Goal: Transaction & Acquisition: Purchase product/service

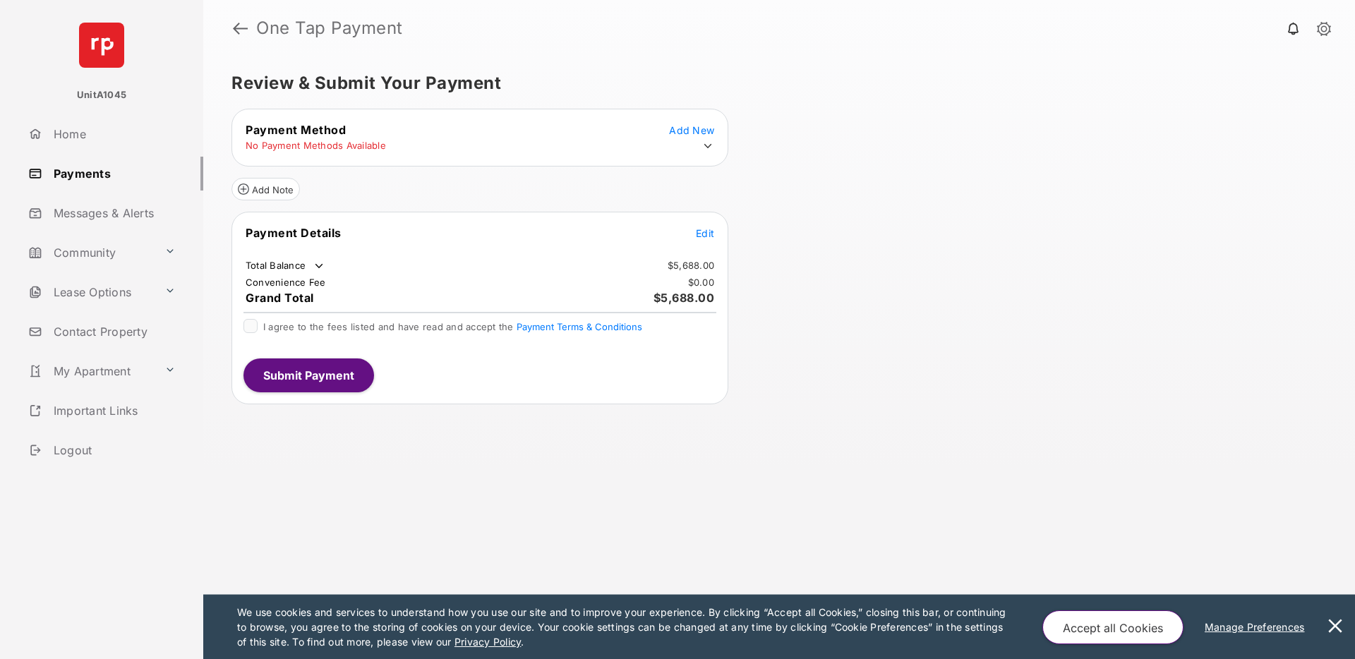
click at [88, 175] on link "Payments" at bounding box center [113, 174] width 181 height 34
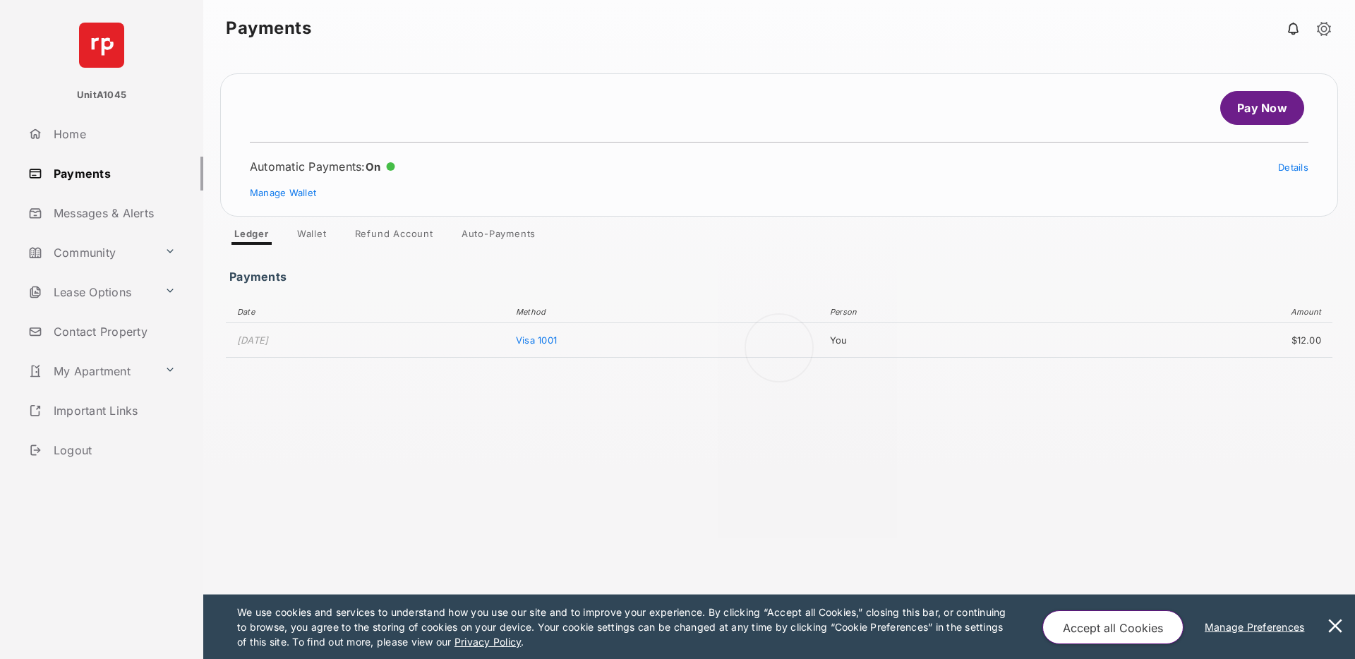
click at [312, 234] on div at bounding box center [779, 357] width 1152 height 603
click at [308, 232] on link "Wallet" at bounding box center [312, 236] width 52 height 17
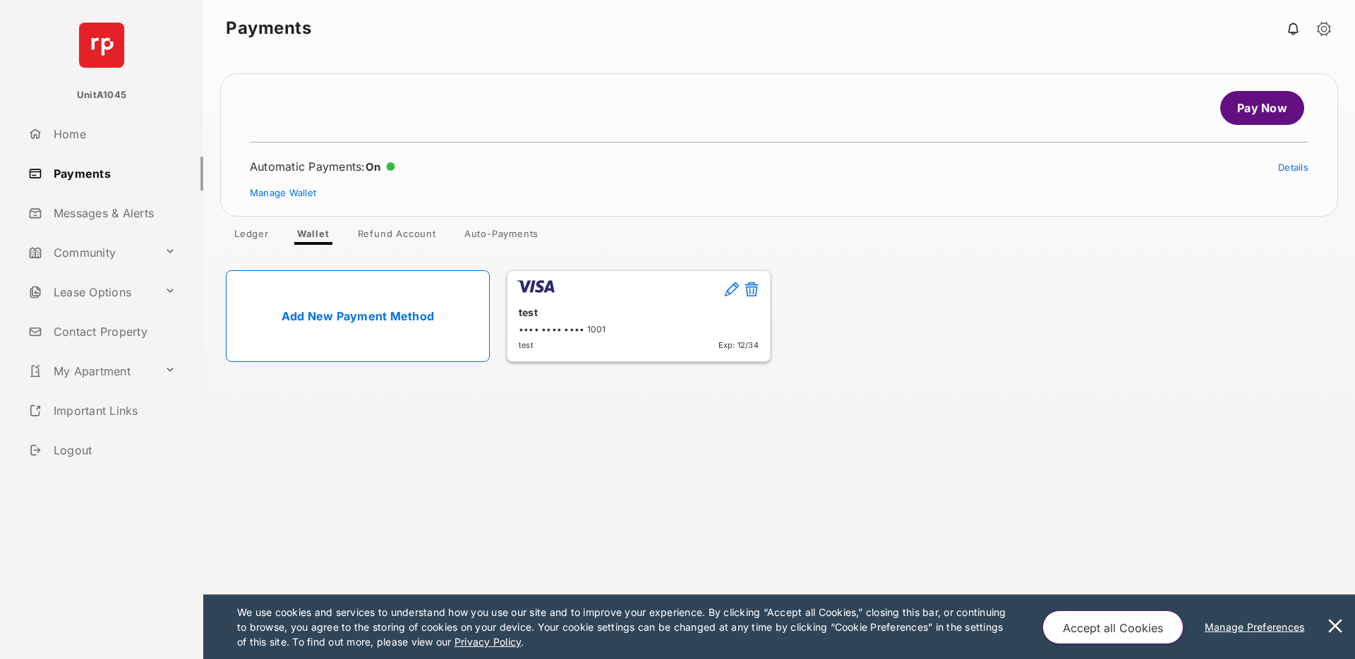
click at [1262, 99] on link "Pay Now" at bounding box center [1262, 108] width 84 height 34
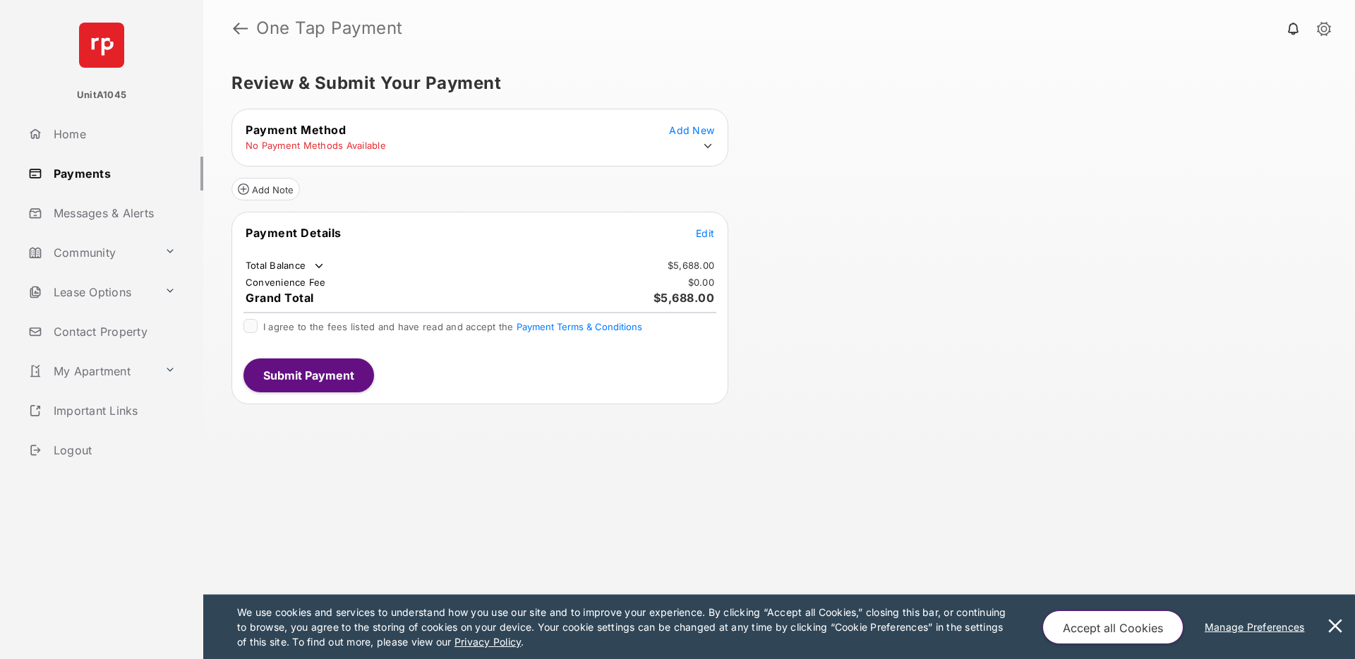
click at [704, 145] on icon at bounding box center [708, 146] width 13 height 13
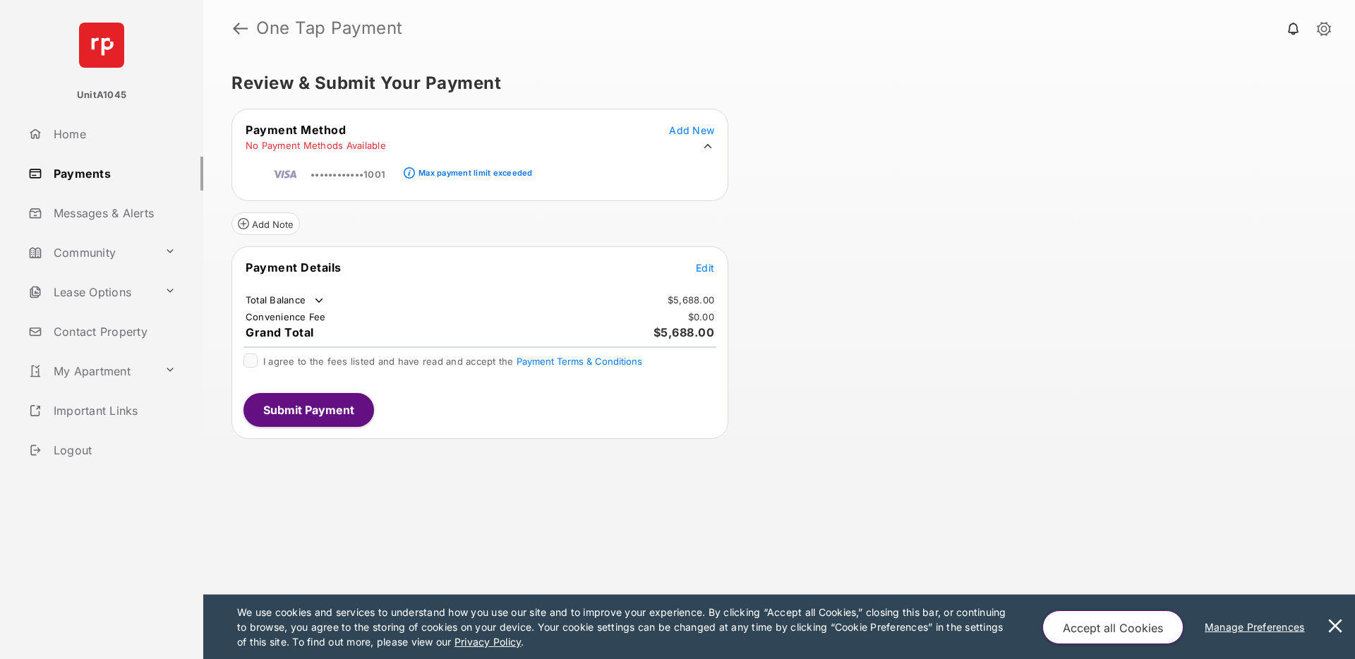
click at [349, 177] on span "••••••••••••1001" at bounding box center [348, 174] width 75 height 11
click at [86, 174] on link "Payments" at bounding box center [113, 174] width 181 height 34
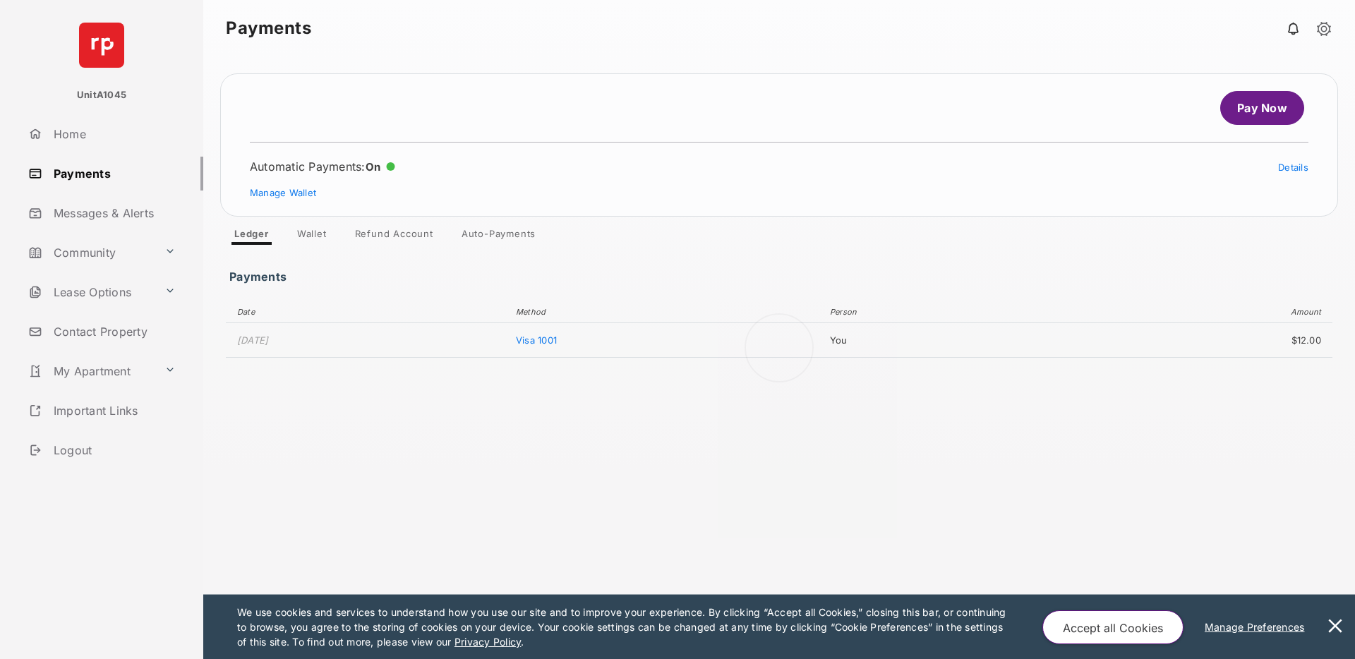
click at [1338, 623] on button at bounding box center [1335, 627] width 28 height 64
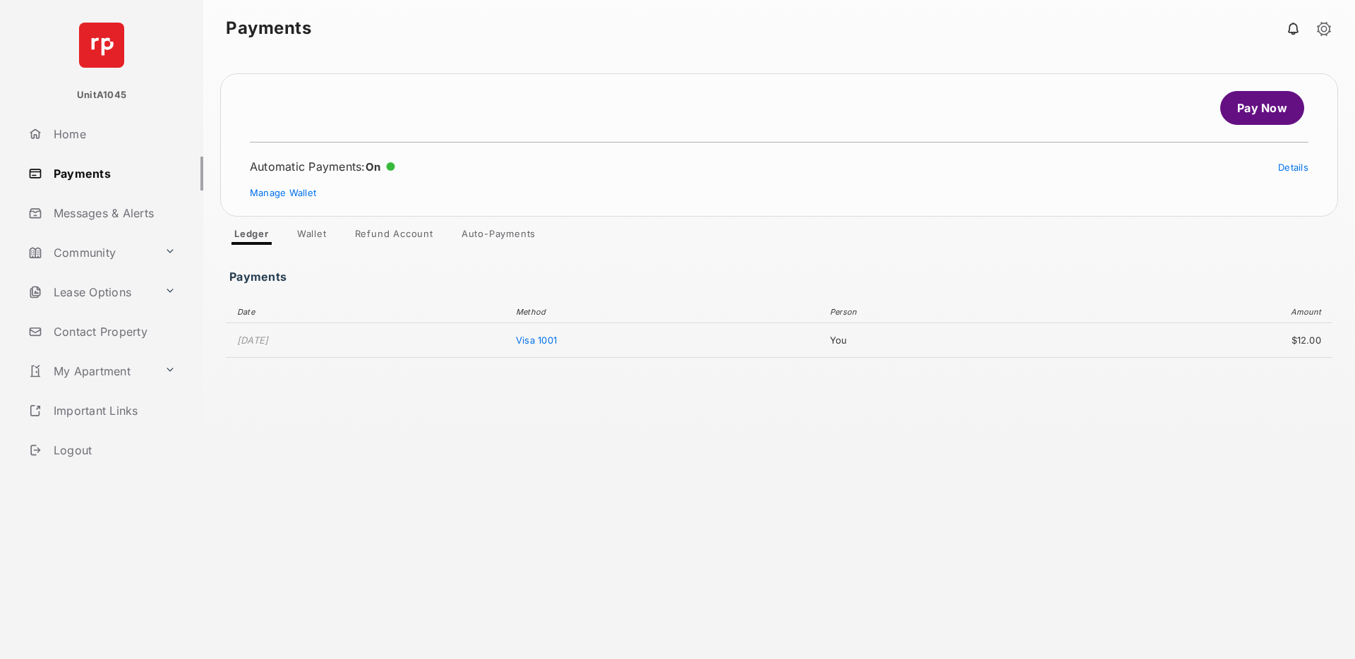
click at [319, 233] on link "Wallet" at bounding box center [312, 236] width 52 height 17
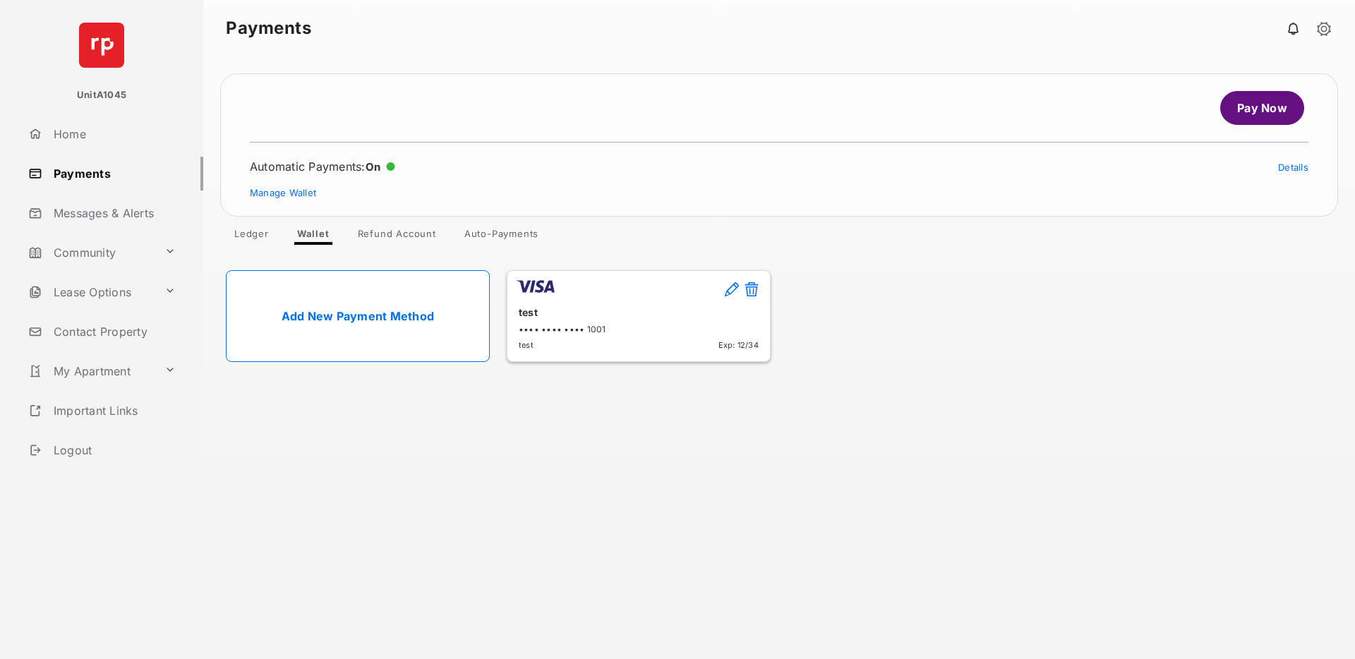
click at [400, 230] on link "Refund Account" at bounding box center [397, 236] width 101 height 17
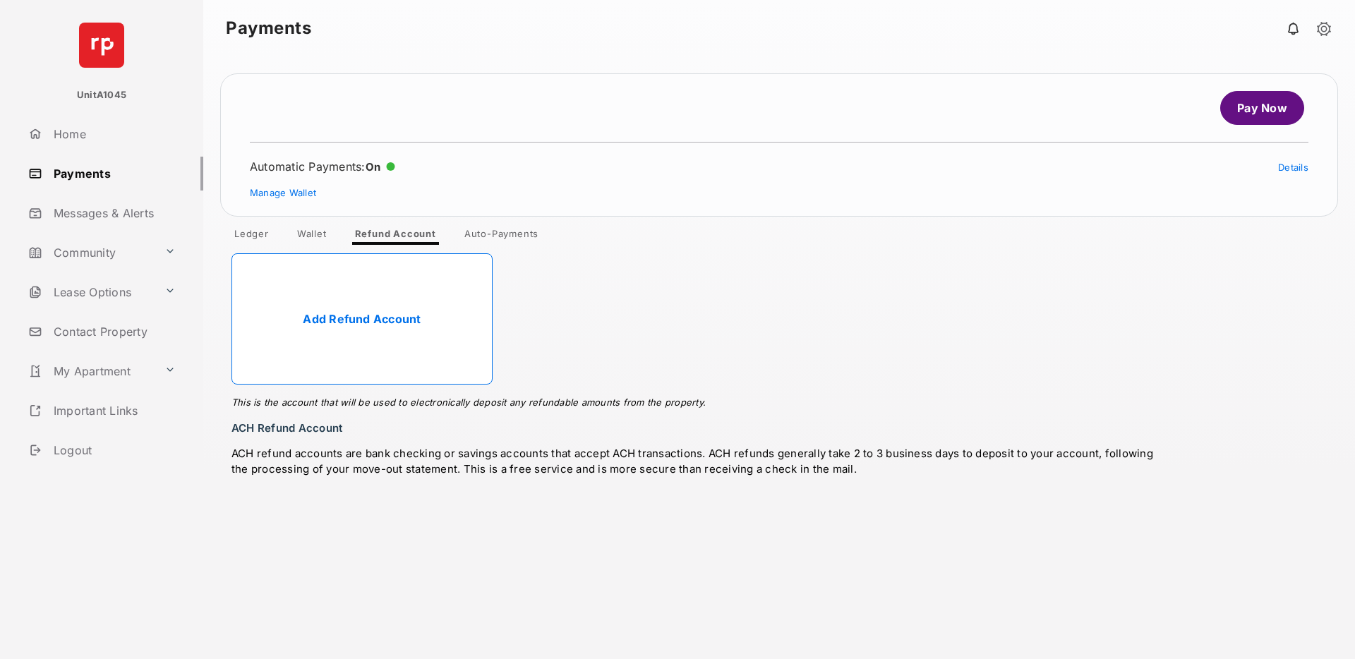
click at [496, 241] on link "Auto-Payments" at bounding box center [501, 236] width 97 height 17
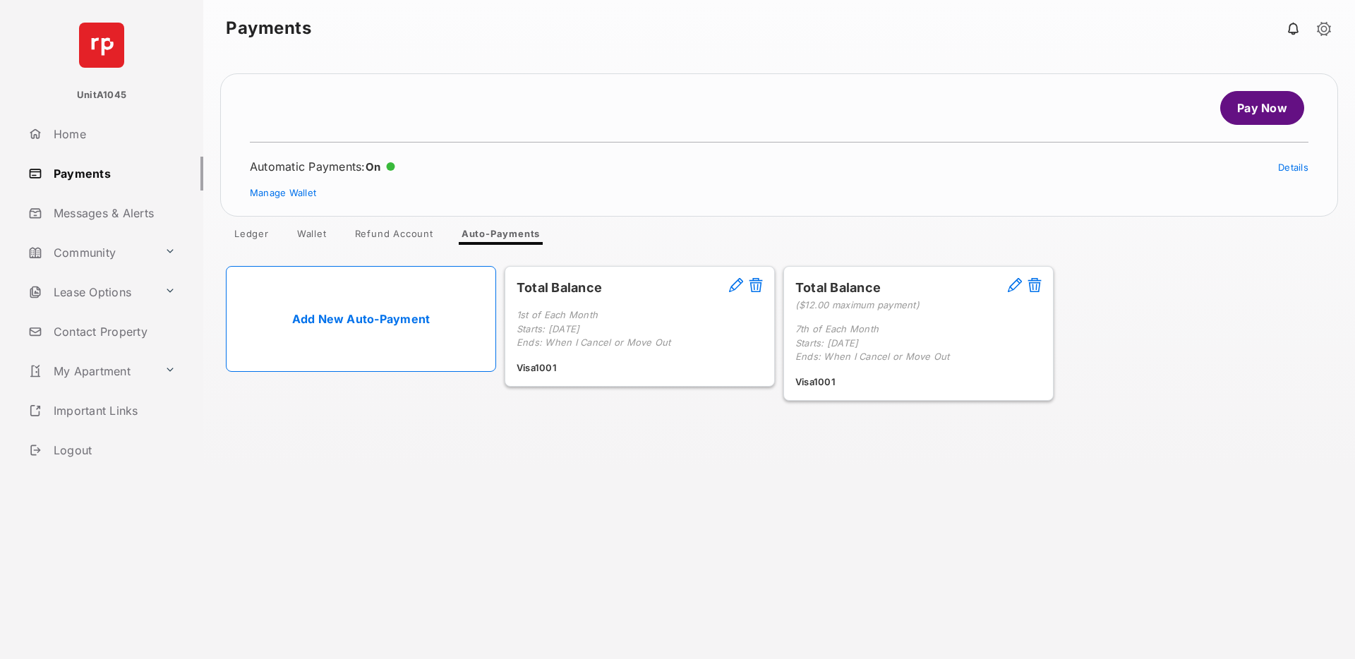
click at [381, 322] on link "Add New Auto-Payment" at bounding box center [361, 319] width 270 height 106
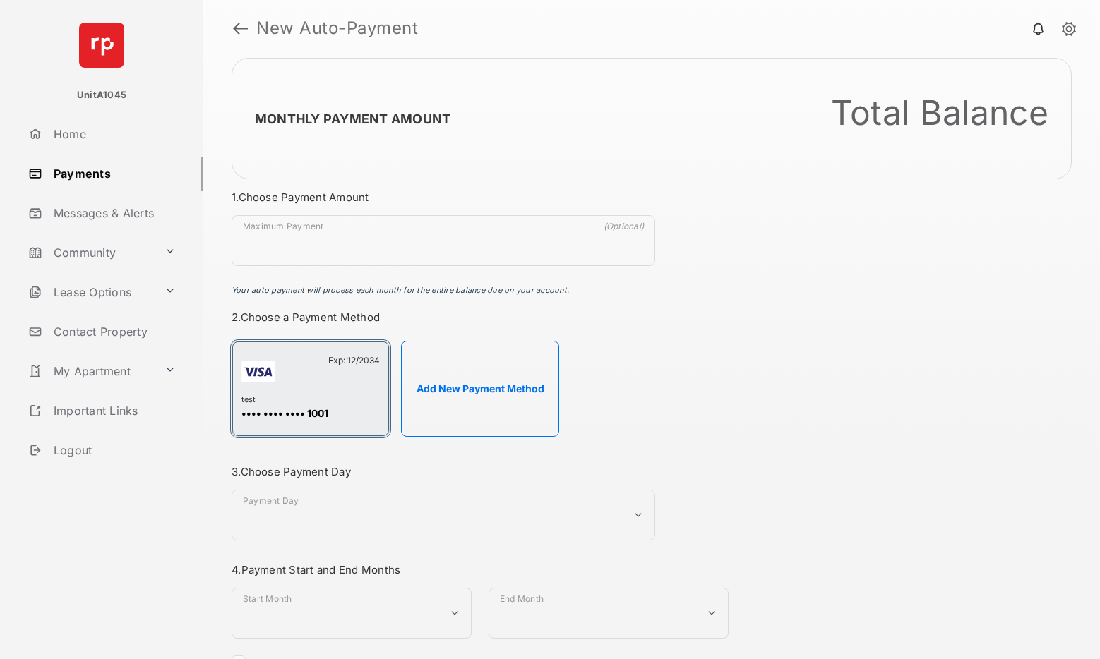
click at [313, 388] on div "Exp: 12/2034" at bounding box center [310, 375] width 138 height 40
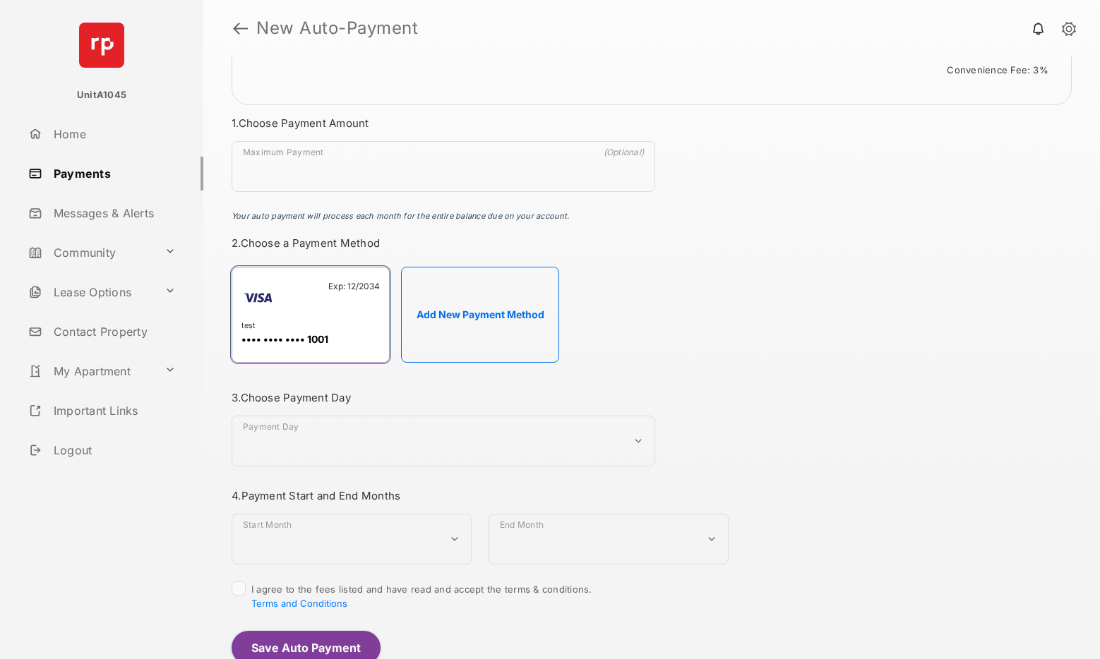
scroll to position [81, 0]
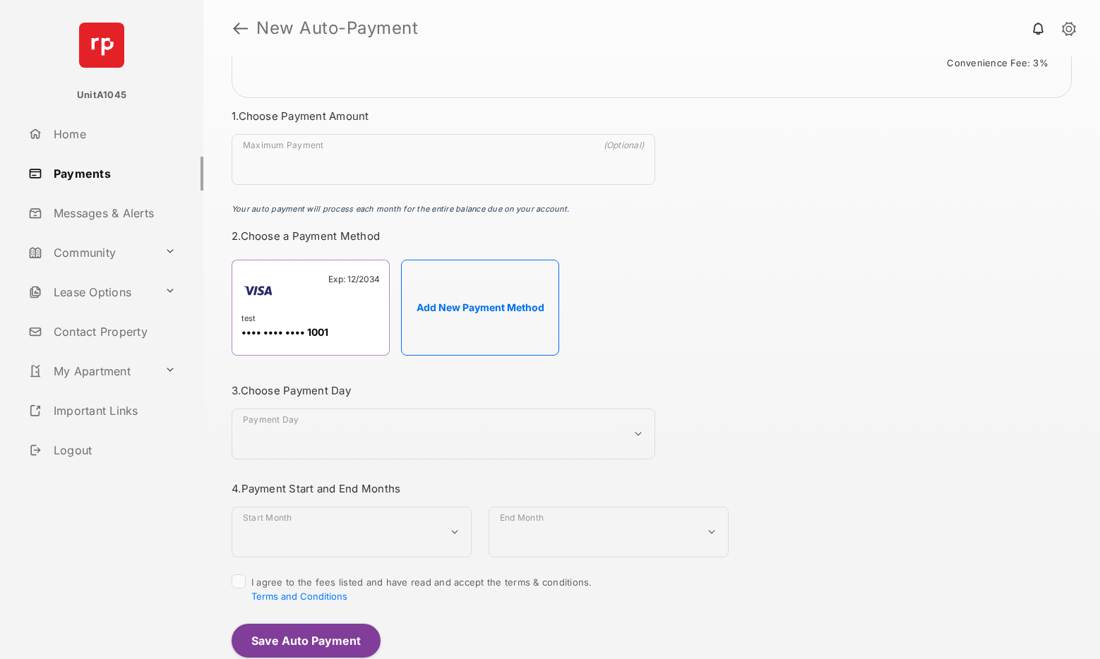
click at [354, 445] on select "**********" at bounding box center [444, 434] width 424 height 51
select select "*"
click at [232, 409] on select "**********" at bounding box center [444, 434] width 424 height 51
click at [268, 550] on select "**********" at bounding box center [352, 532] width 240 height 51
select select "**********"
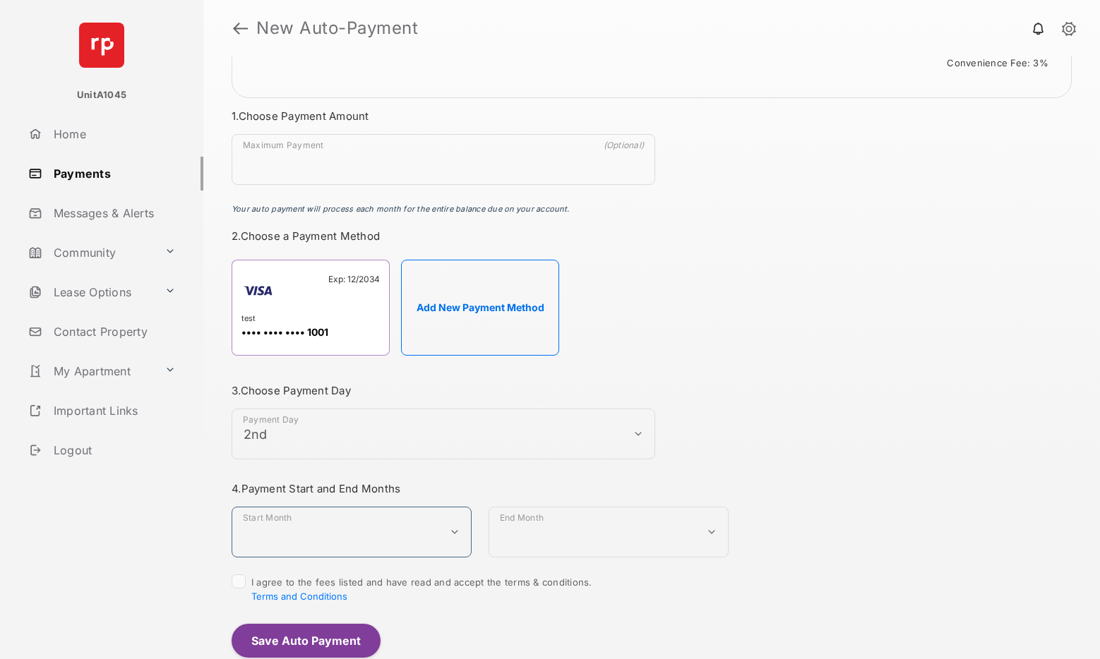
click at [232, 507] on select "**********" at bounding box center [352, 532] width 240 height 51
click at [568, 544] on select "**********" at bounding box center [608, 532] width 240 height 51
select select "**********"
click at [488, 507] on select "**********" at bounding box center [608, 532] width 240 height 51
click at [285, 637] on button "Save Auto Payment" at bounding box center [306, 641] width 149 height 34
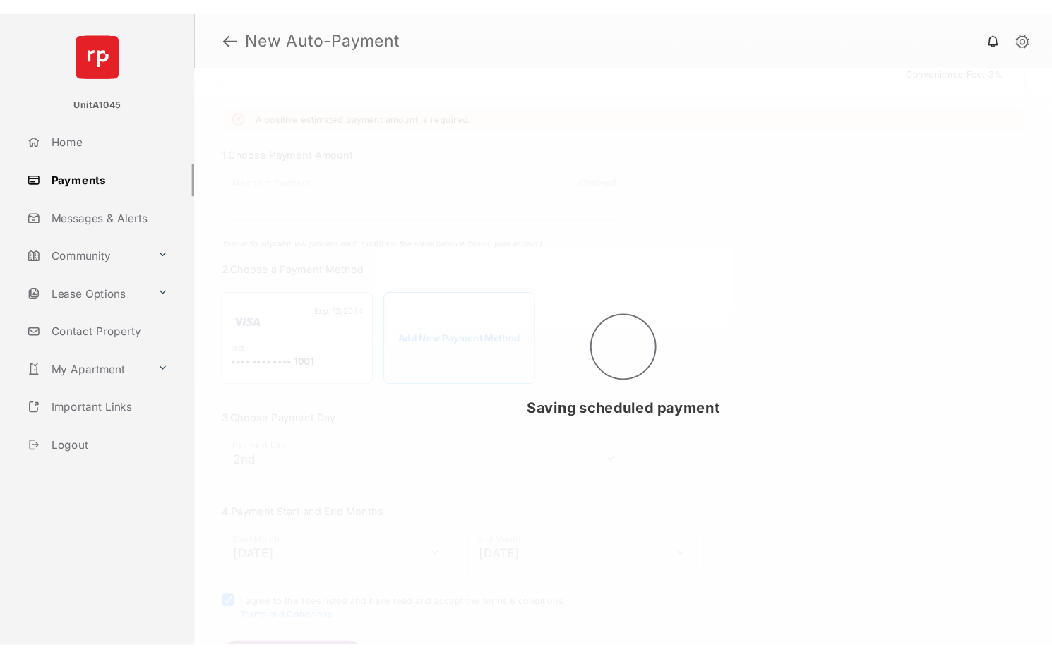
scroll to position [0, 0]
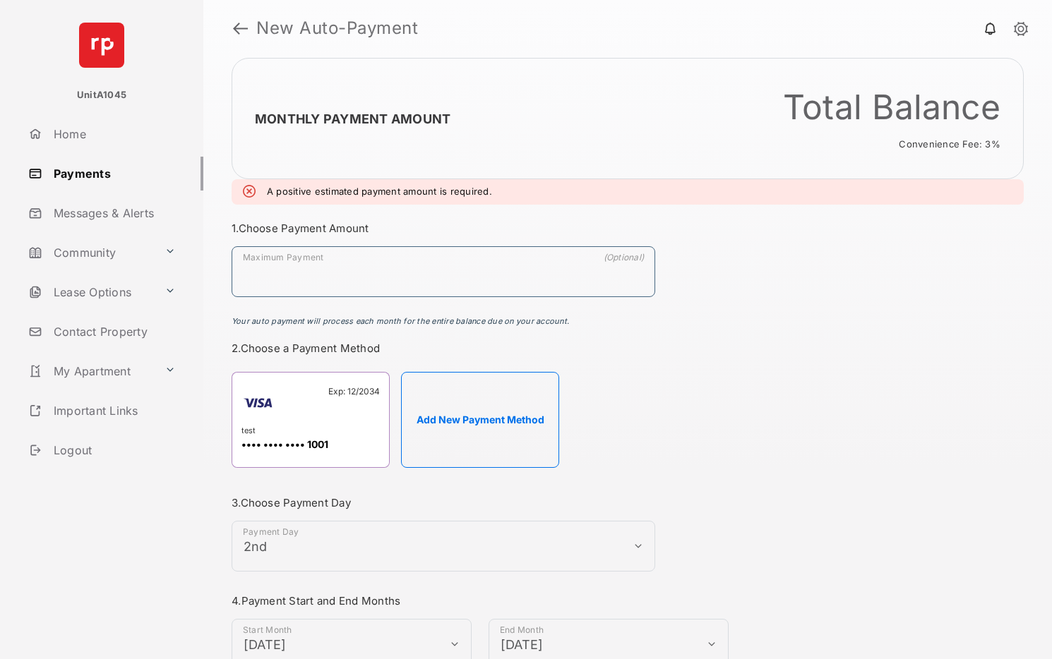
click at [332, 280] on input "Maximum Payment" at bounding box center [444, 271] width 424 height 51
type input "**"
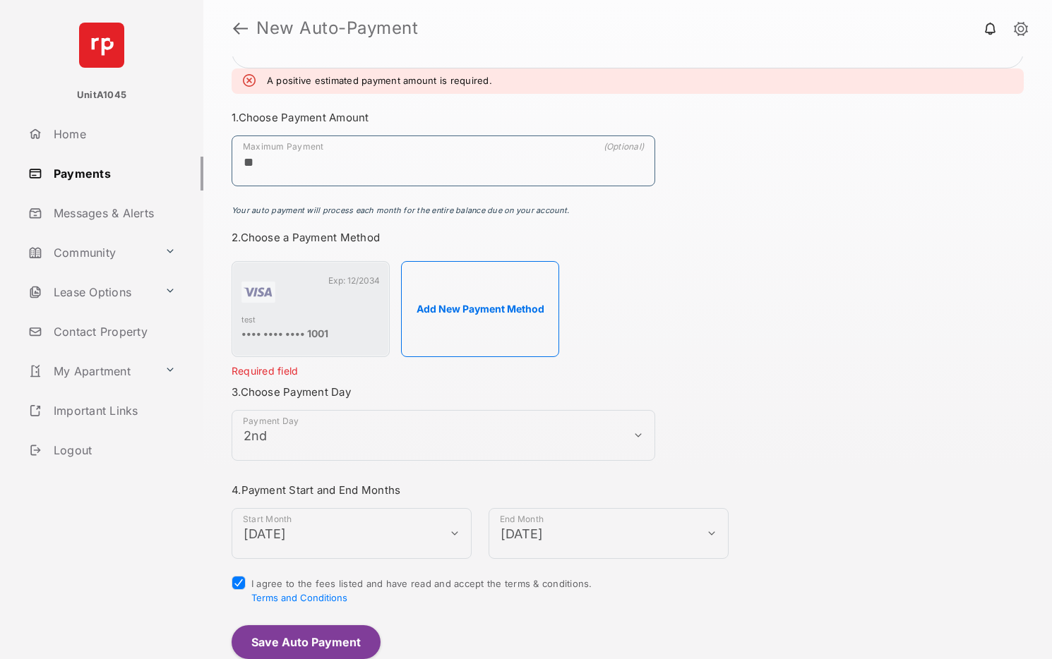
scroll to position [112, 0]
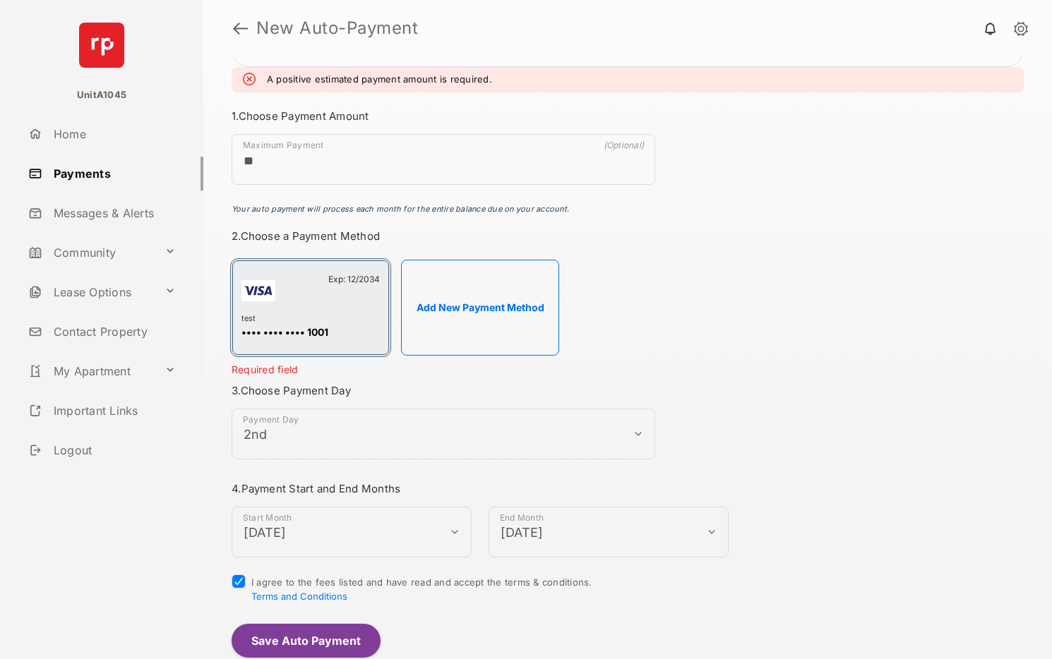
click at [289, 330] on button "Exp: 12/2034 test •••• •••• •••• 1001" at bounding box center [310, 307] width 157 height 95
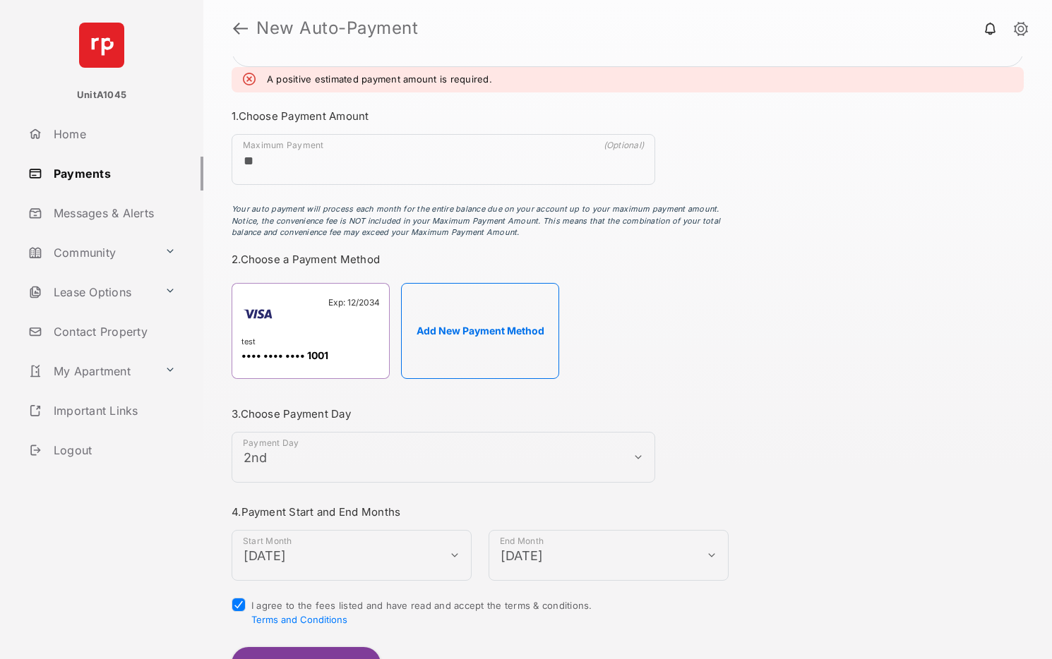
click at [311, 647] on button "Save Auto Payment" at bounding box center [306, 664] width 149 height 34
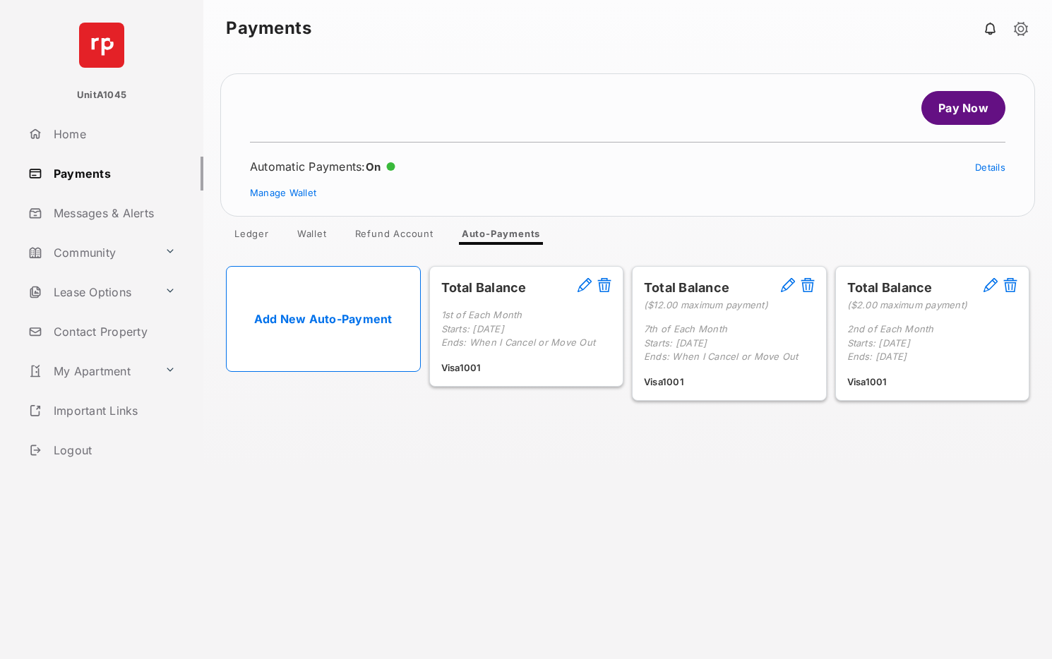
click at [931, 114] on link "Pay Now" at bounding box center [963, 108] width 84 height 34
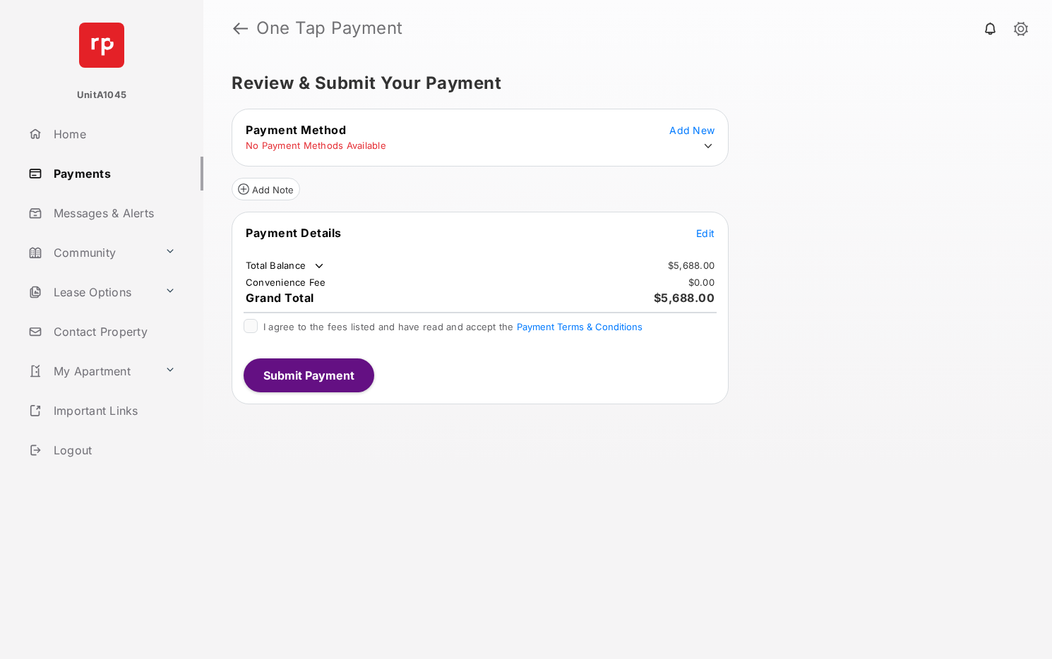
click at [709, 145] on icon at bounding box center [708, 146] width 8 height 4
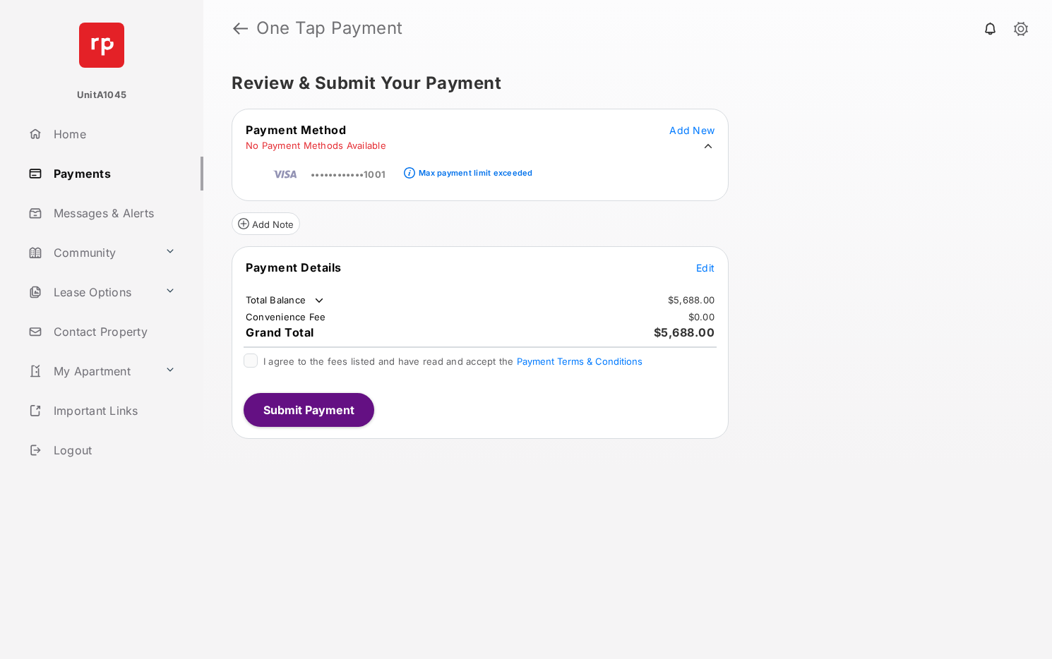
click at [486, 175] on div "Max payment limit exceeded" at bounding box center [476, 173] width 114 height 10
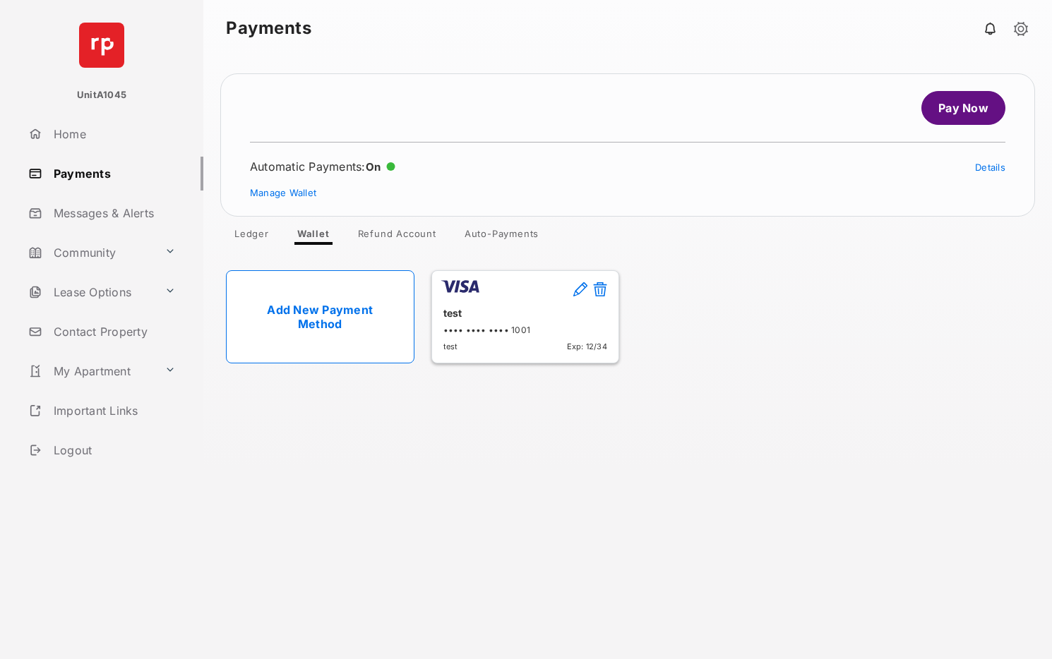
click at [963, 112] on link "Pay Now" at bounding box center [963, 108] width 84 height 34
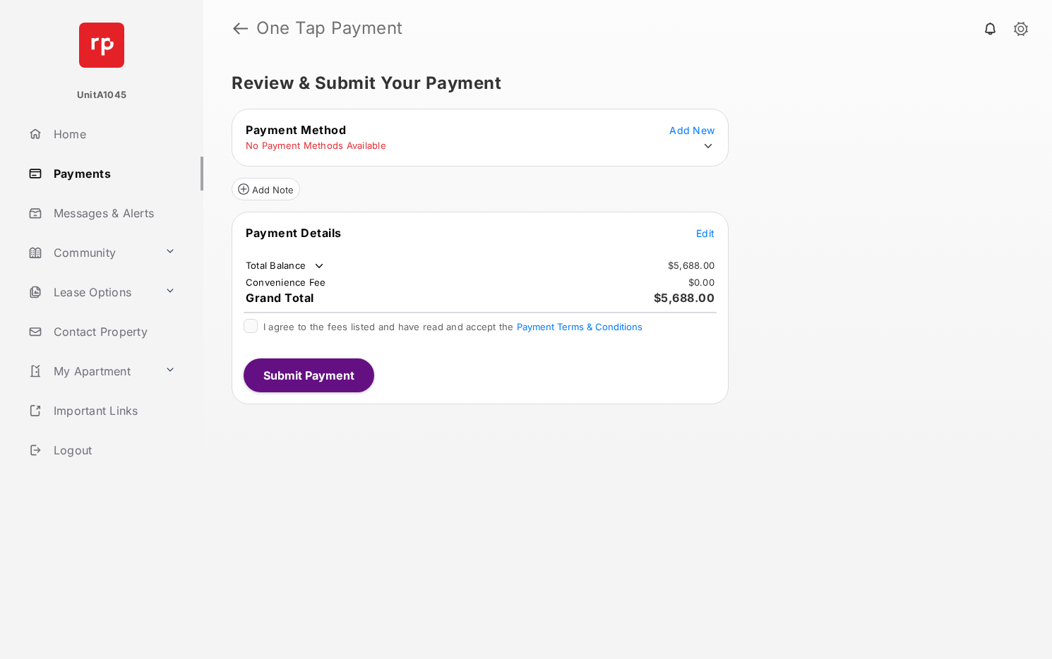
click at [712, 145] on icon at bounding box center [708, 146] width 8 height 4
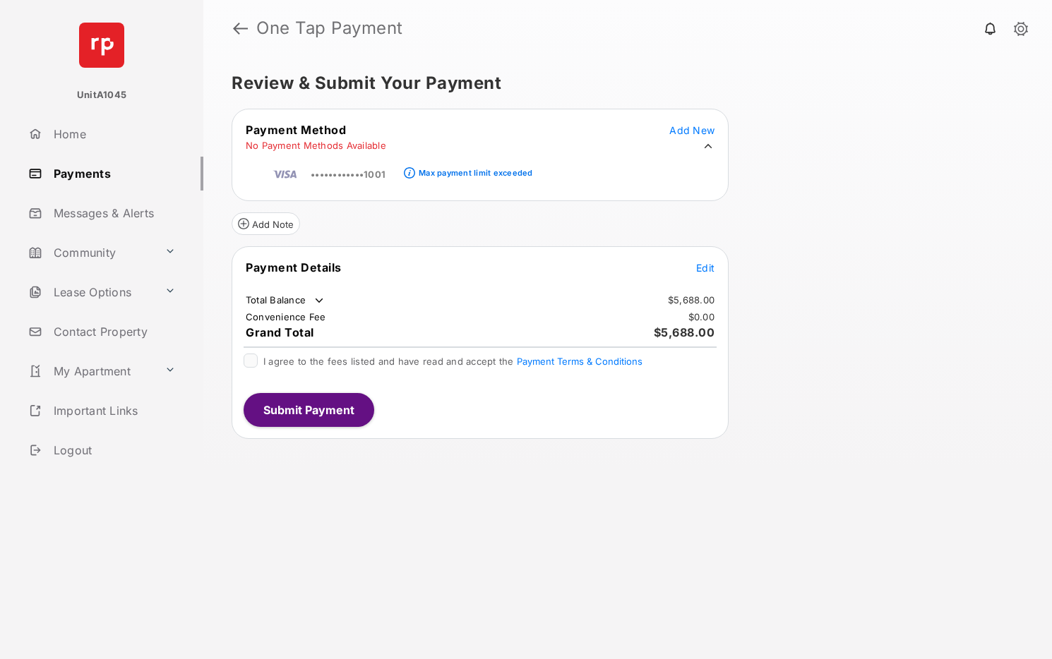
click at [874, 186] on div "Review & Submit Your Payment Payment Method Add New No Payment Methods Availabl…" at bounding box center [627, 357] width 848 height 603
click at [709, 147] on icon at bounding box center [708, 146] width 13 height 13
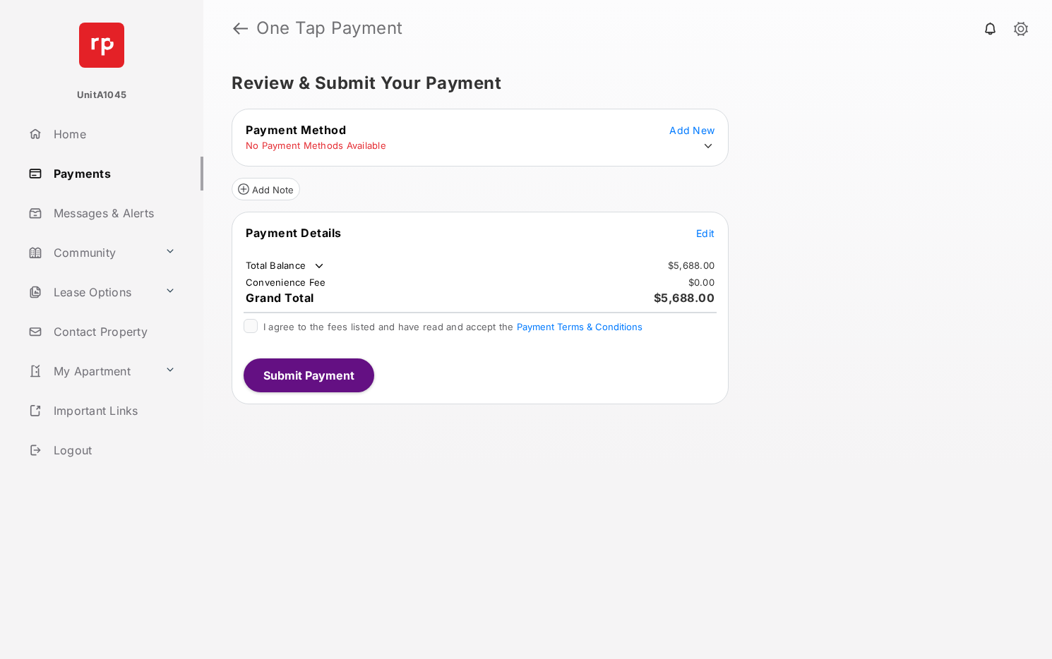
click at [709, 147] on icon at bounding box center [708, 146] width 8 height 4
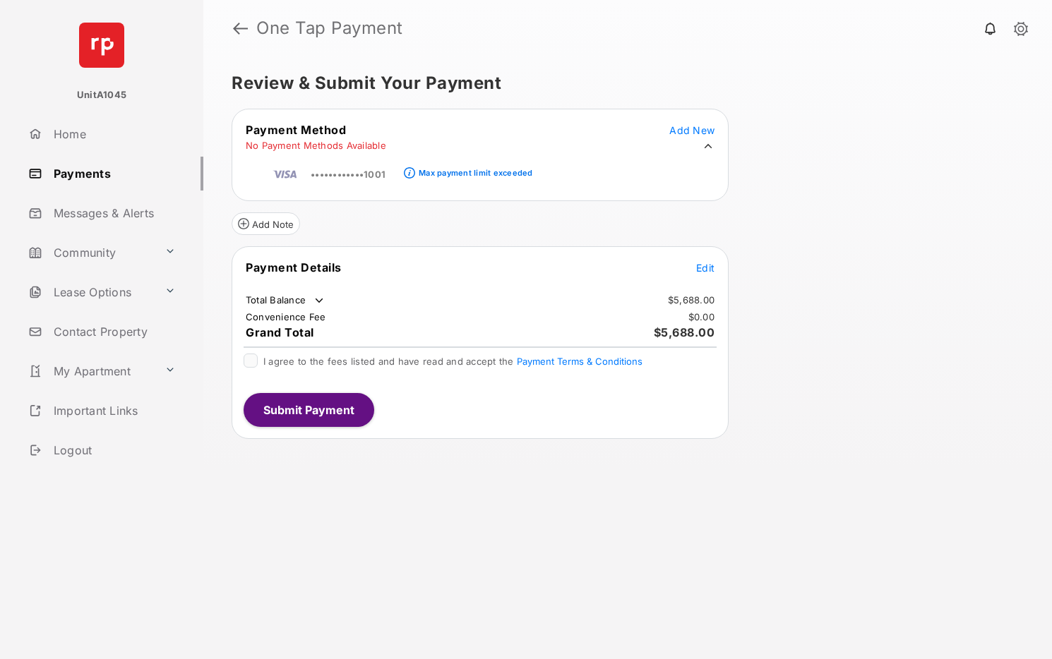
click at [699, 270] on span "Edit" at bounding box center [705, 268] width 18 height 12
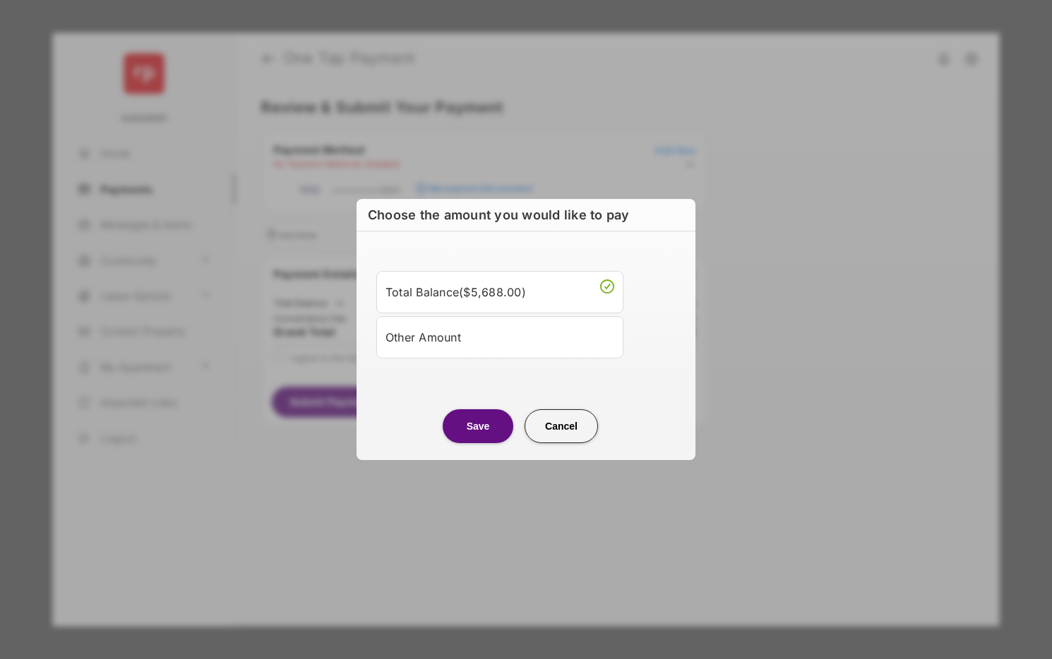
click at [471, 340] on div "Other Amount" at bounding box center [499, 337] width 229 height 24
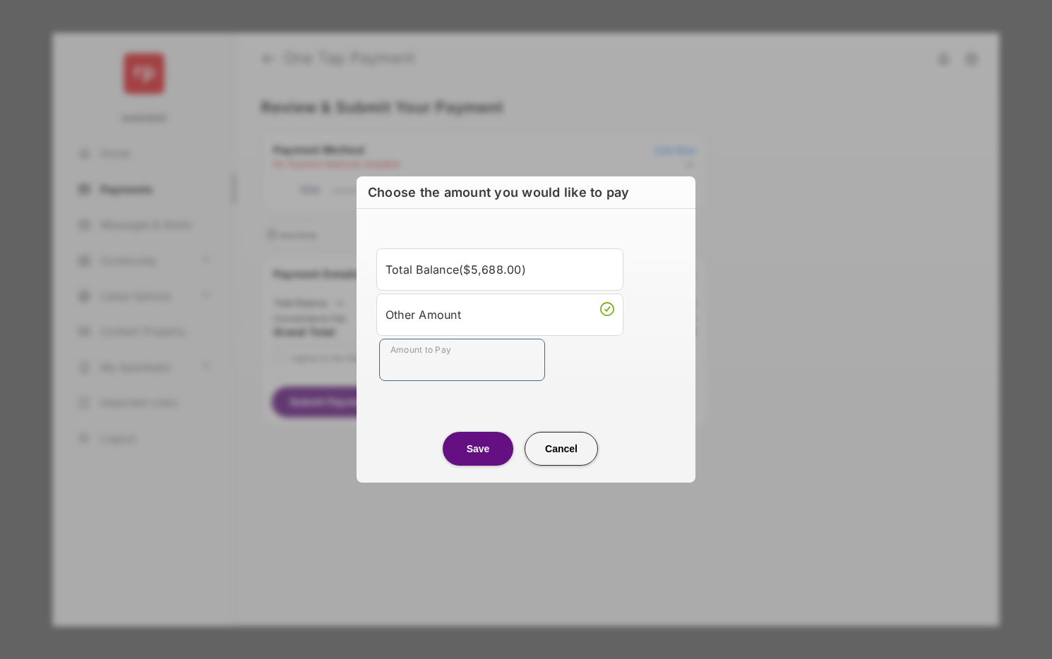
click at [433, 371] on input "Amount to Pay" at bounding box center [462, 360] width 166 height 42
type input "**"
click at [397, 408] on div "Save Cancel" at bounding box center [525, 435] width 339 height 62
click at [467, 453] on button "Save" at bounding box center [478, 449] width 71 height 34
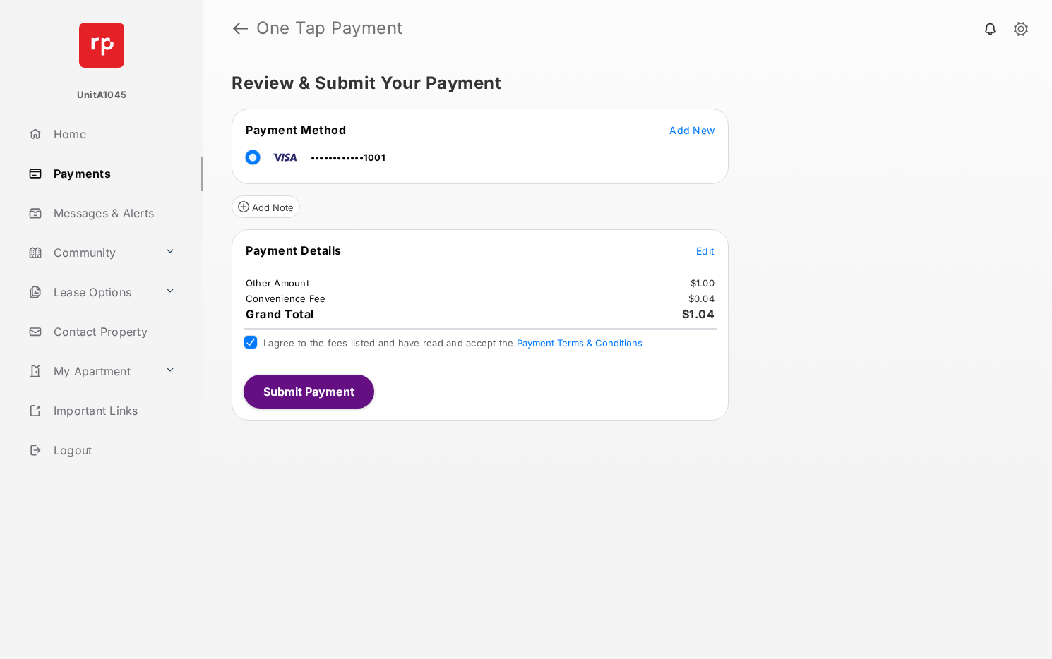
click at [284, 386] on button "Submit Payment" at bounding box center [309, 392] width 131 height 34
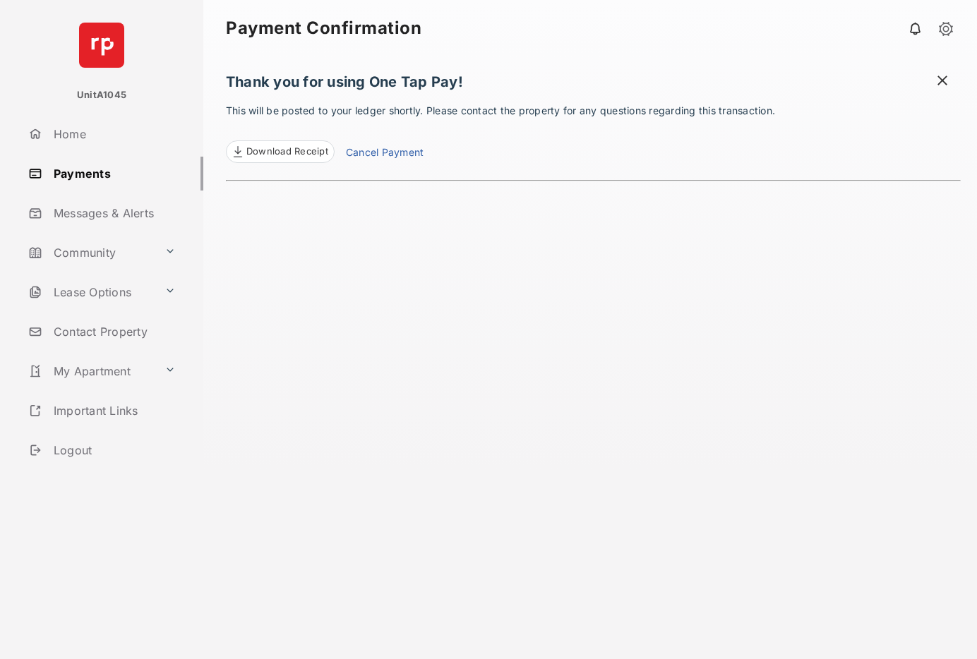
click at [404, 153] on link "Cancel Payment" at bounding box center [385, 154] width 78 height 18
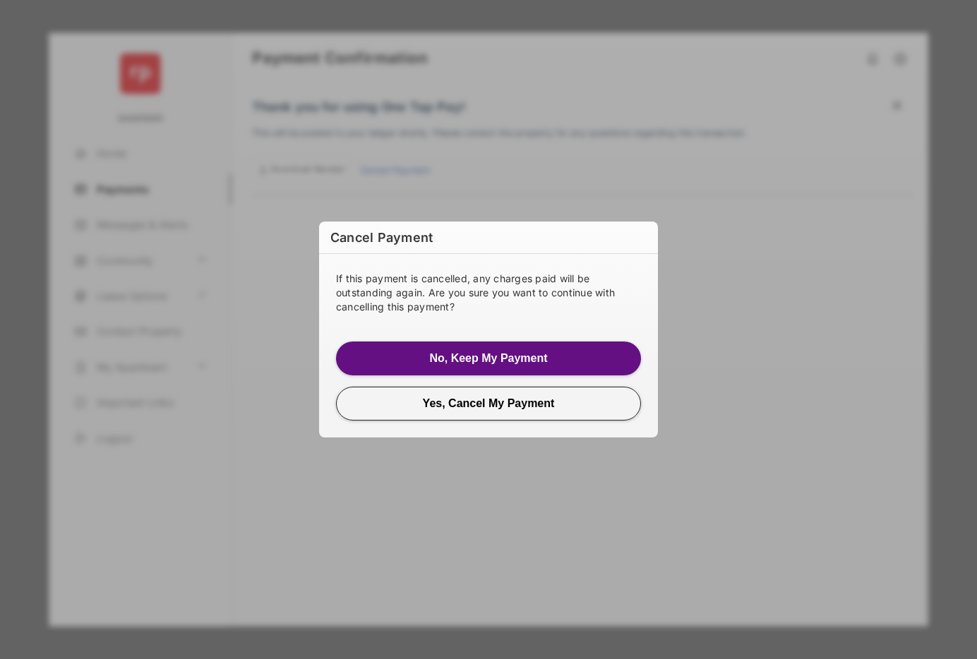
click at [560, 352] on button "No, Keep My Payment" at bounding box center [488, 359] width 305 height 34
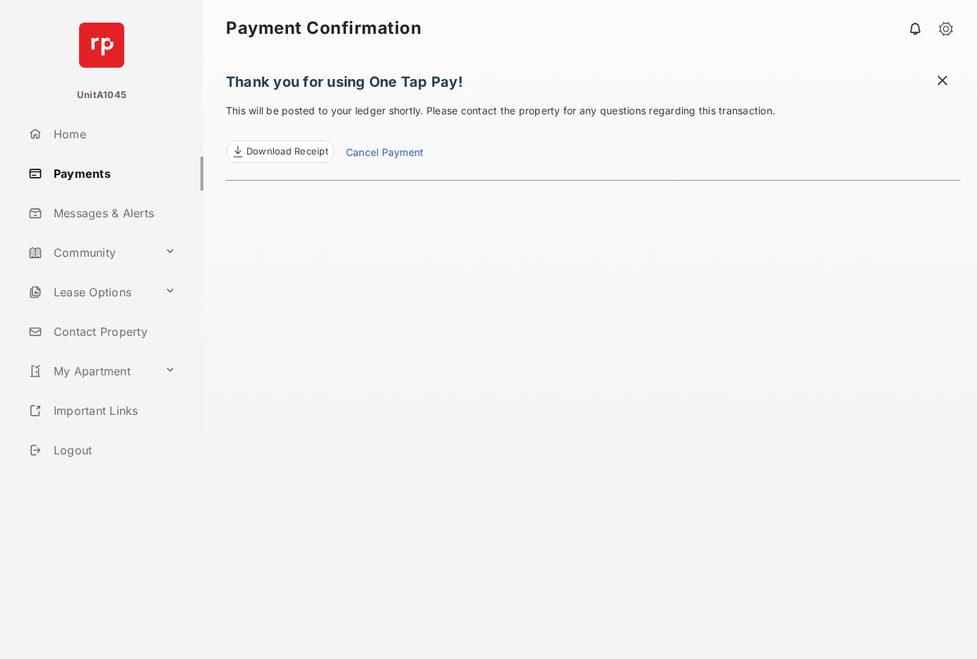
click at [282, 156] on span "Download Receipt" at bounding box center [287, 152] width 82 height 14
click at [78, 176] on link "Payments" at bounding box center [113, 174] width 181 height 34
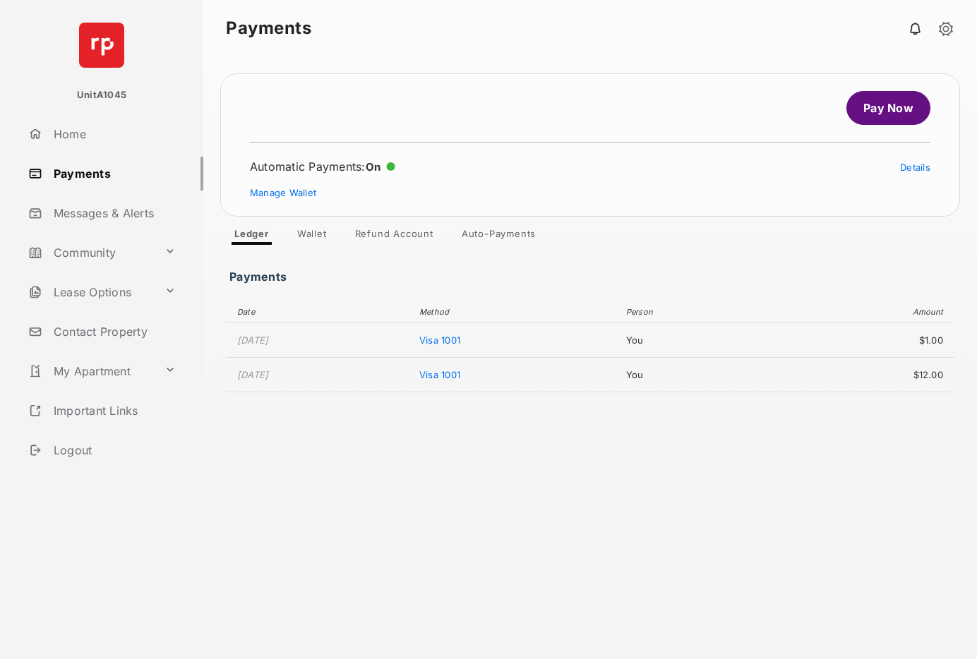
click at [402, 239] on link "Refund Account" at bounding box center [394, 236] width 101 height 17
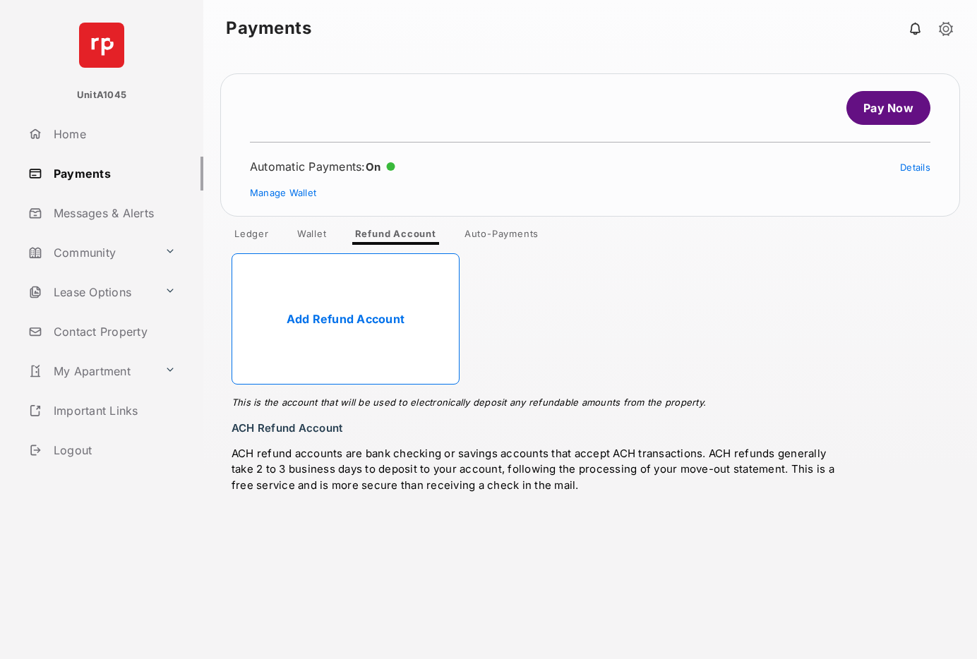
click at [496, 242] on link "Auto-Payments" at bounding box center [501, 236] width 97 height 17
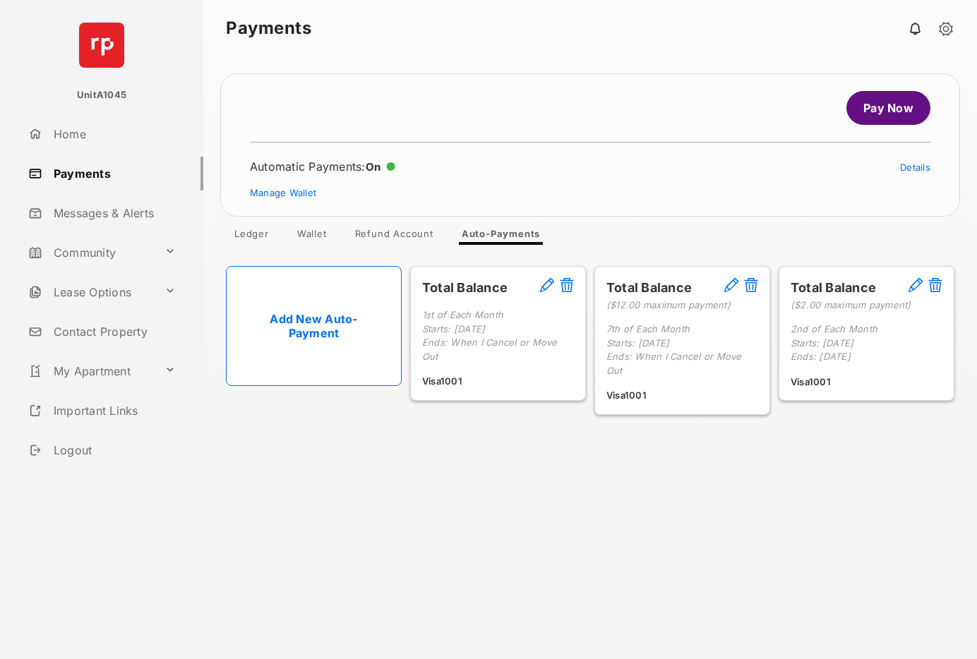
click at [255, 236] on link "Ledger" at bounding box center [251, 236] width 57 height 17
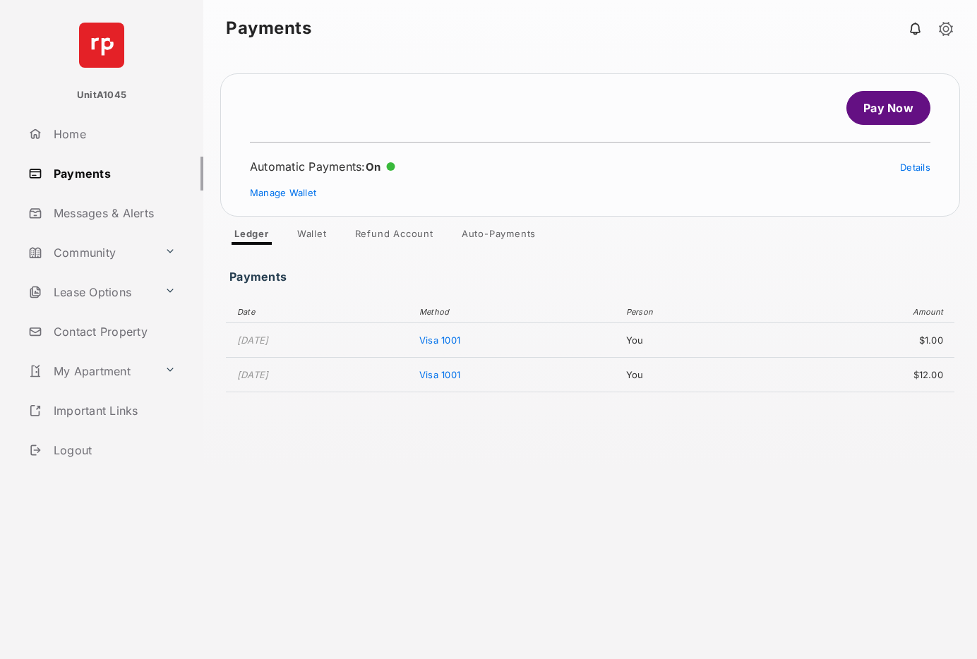
click at [326, 237] on link "Wallet" at bounding box center [312, 236] width 52 height 17
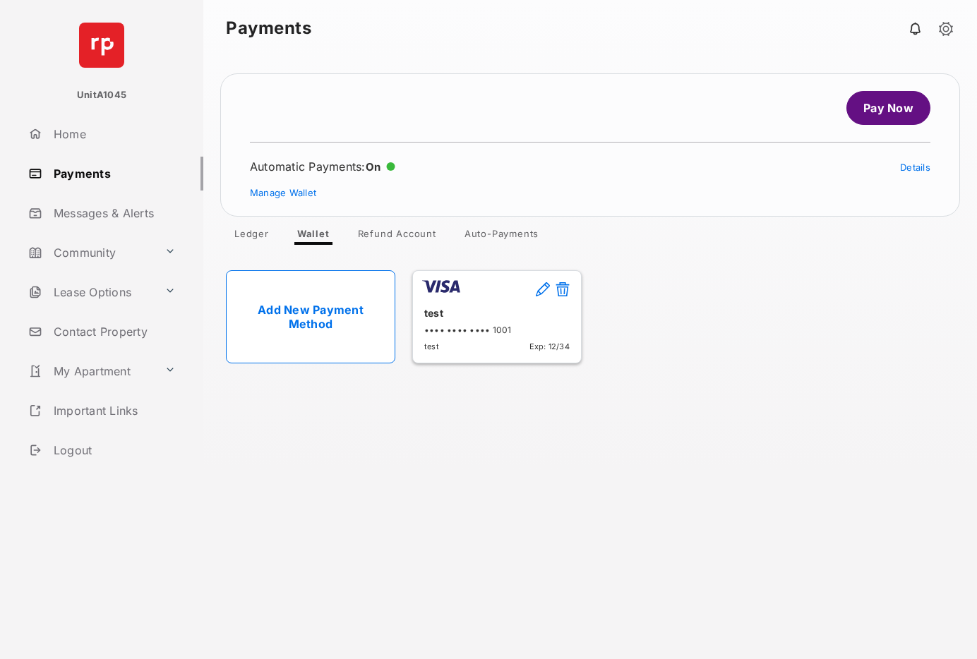
click at [498, 236] on link "Auto-Payments" at bounding box center [501, 236] width 97 height 17
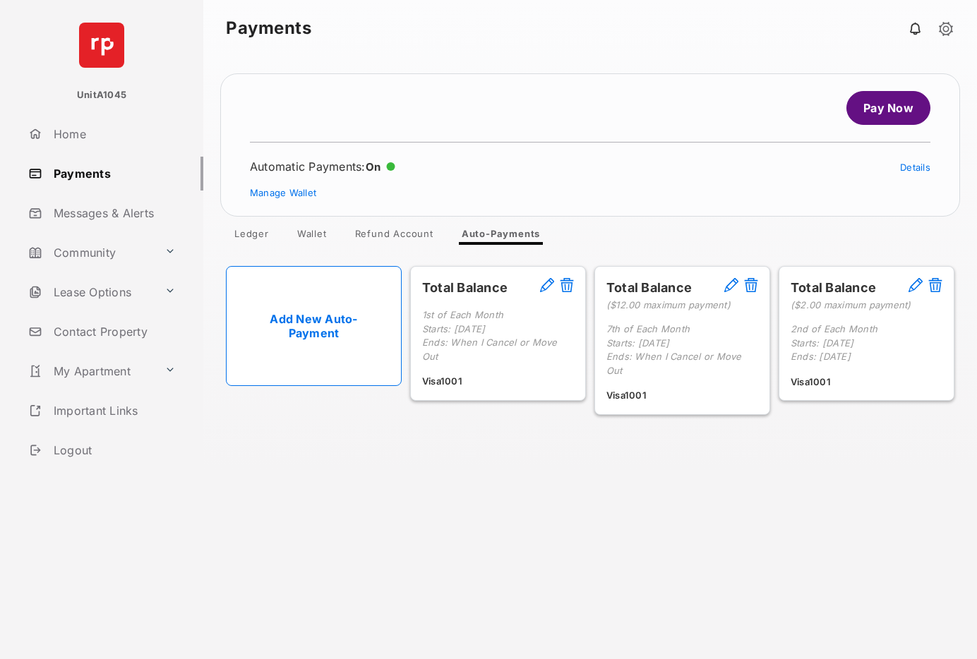
click at [380, 236] on link "Refund Account" at bounding box center [394, 236] width 101 height 17
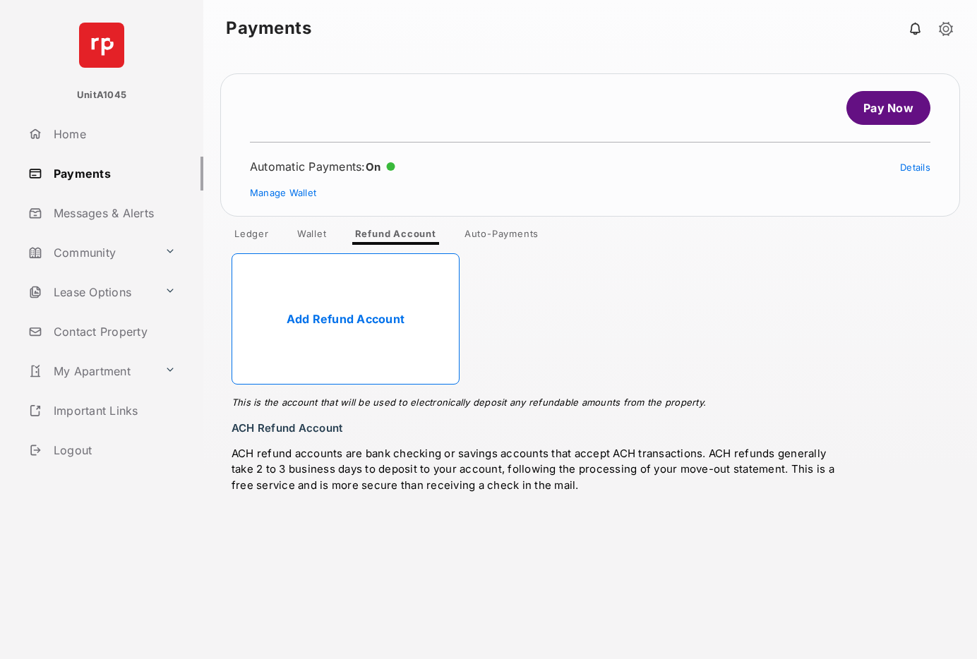
click at [313, 233] on link "Wallet" at bounding box center [312, 236] width 52 height 17
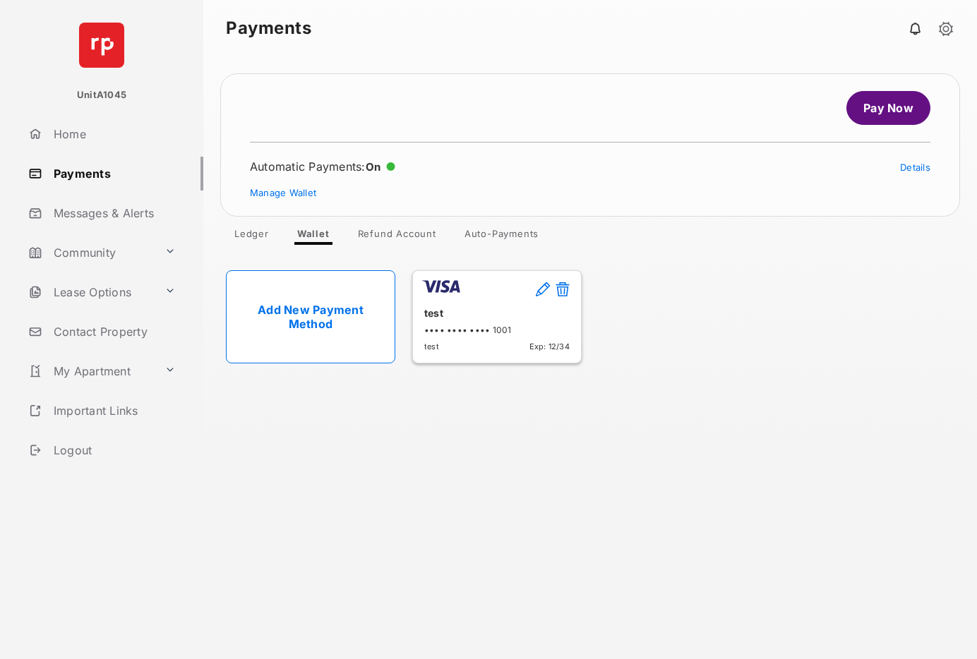
click at [250, 234] on link "Ledger" at bounding box center [251, 236] width 57 height 17
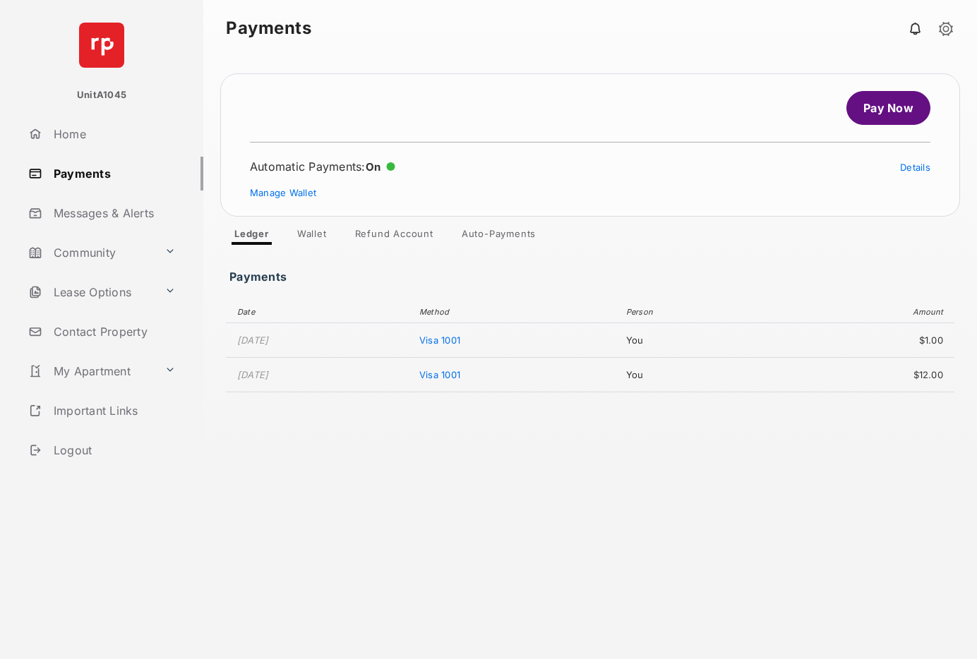
click at [460, 342] on span "Visa 1001" at bounding box center [439, 340] width 41 height 11
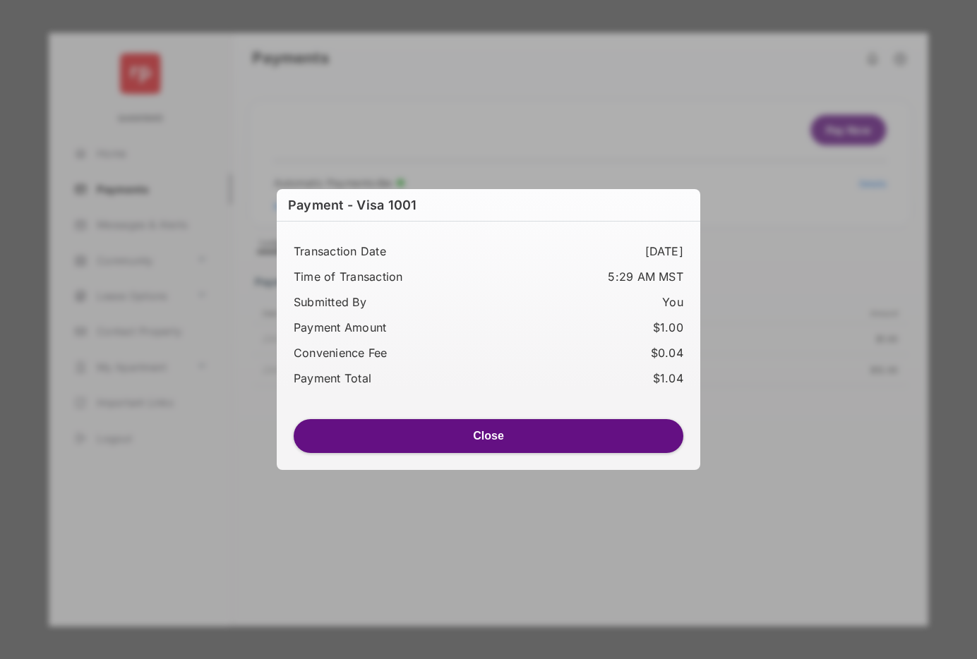
click at [503, 444] on button "Close" at bounding box center [489, 436] width 390 height 34
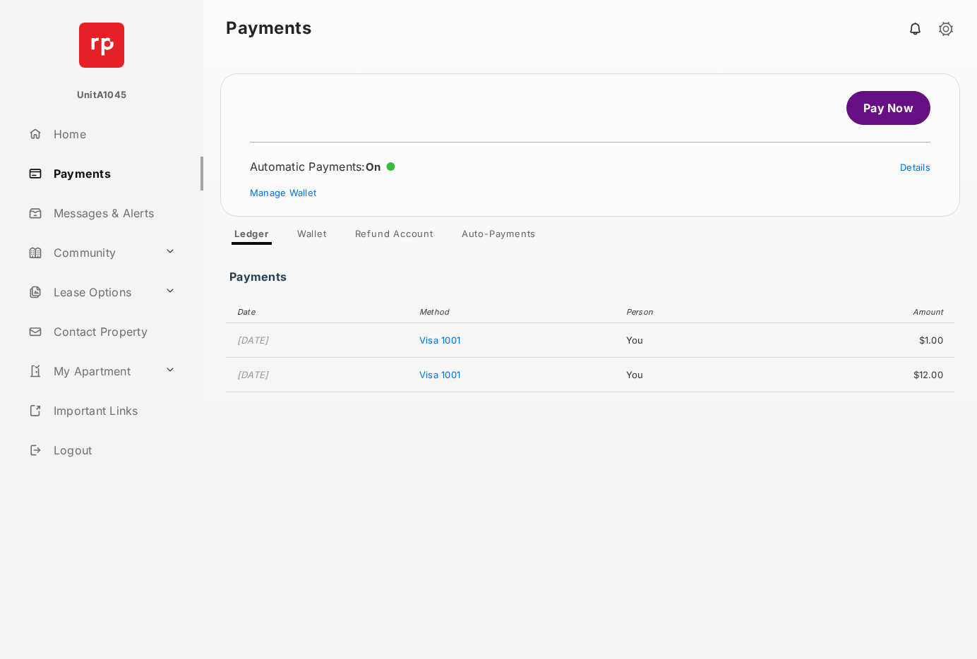
click at [460, 380] on span "Visa 1001" at bounding box center [439, 374] width 41 height 11
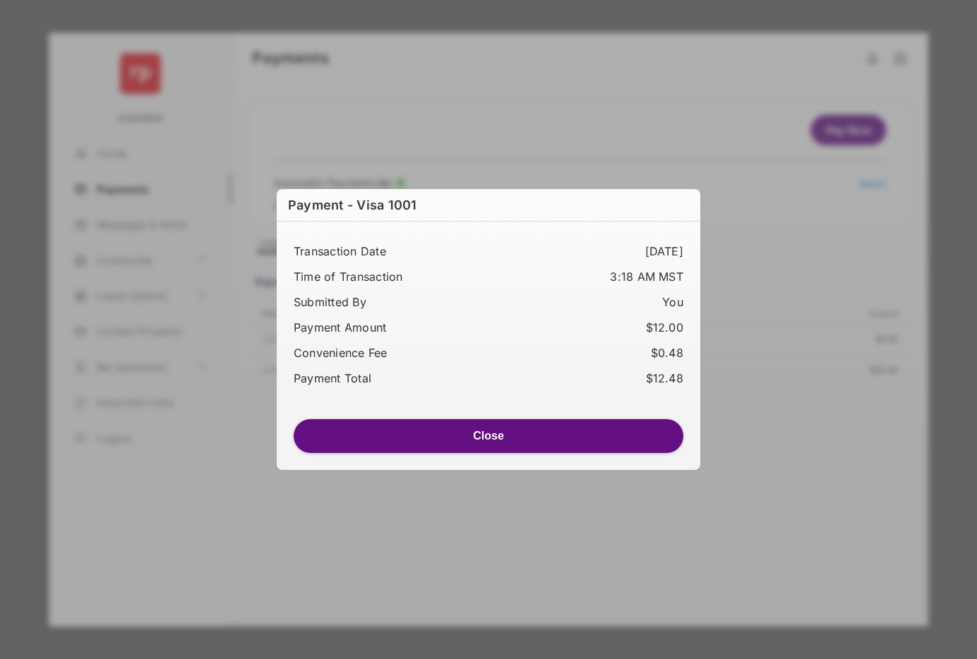
click at [512, 431] on button "Close" at bounding box center [489, 436] width 390 height 34
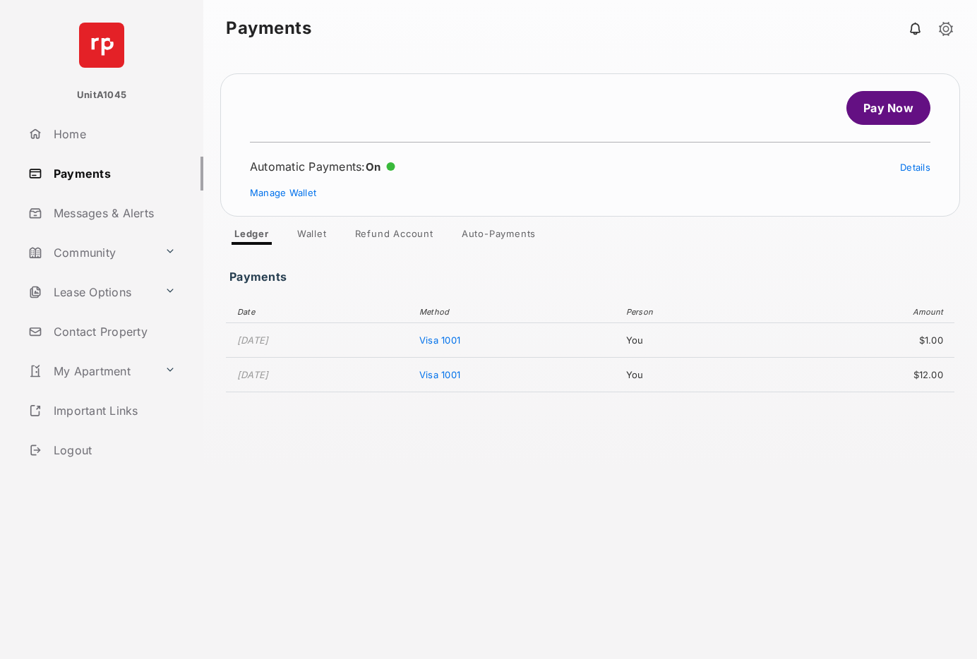
click at [916, 171] on link "Details" at bounding box center [915, 167] width 30 height 11
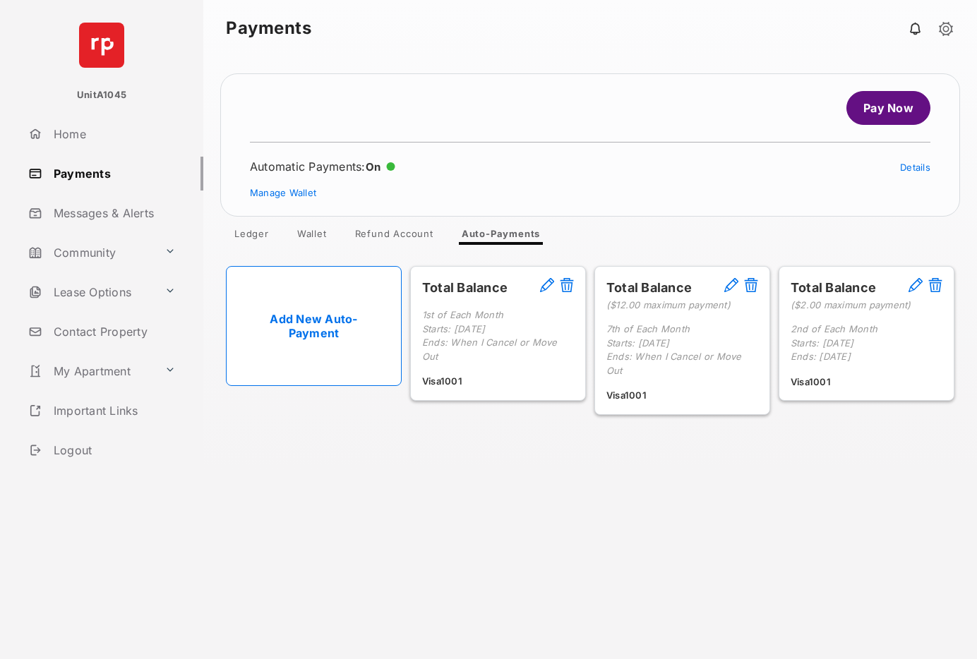
click at [916, 171] on link "Details" at bounding box center [915, 167] width 30 height 11
click at [258, 232] on link "Ledger" at bounding box center [251, 236] width 57 height 17
